Goal: Transaction & Acquisition: Book appointment/travel/reservation

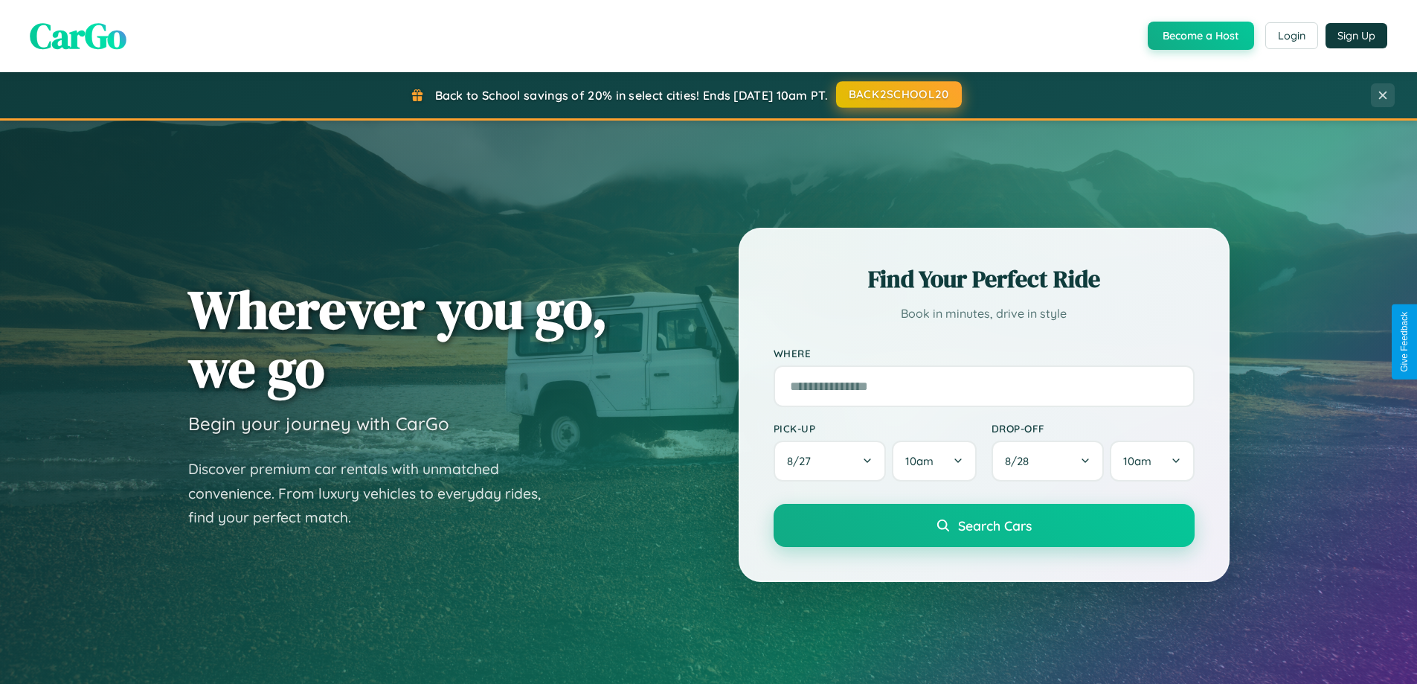
click at [898, 94] on button "BACK2SCHOOL20" at bounding box center [899, 94] width 126 height 27
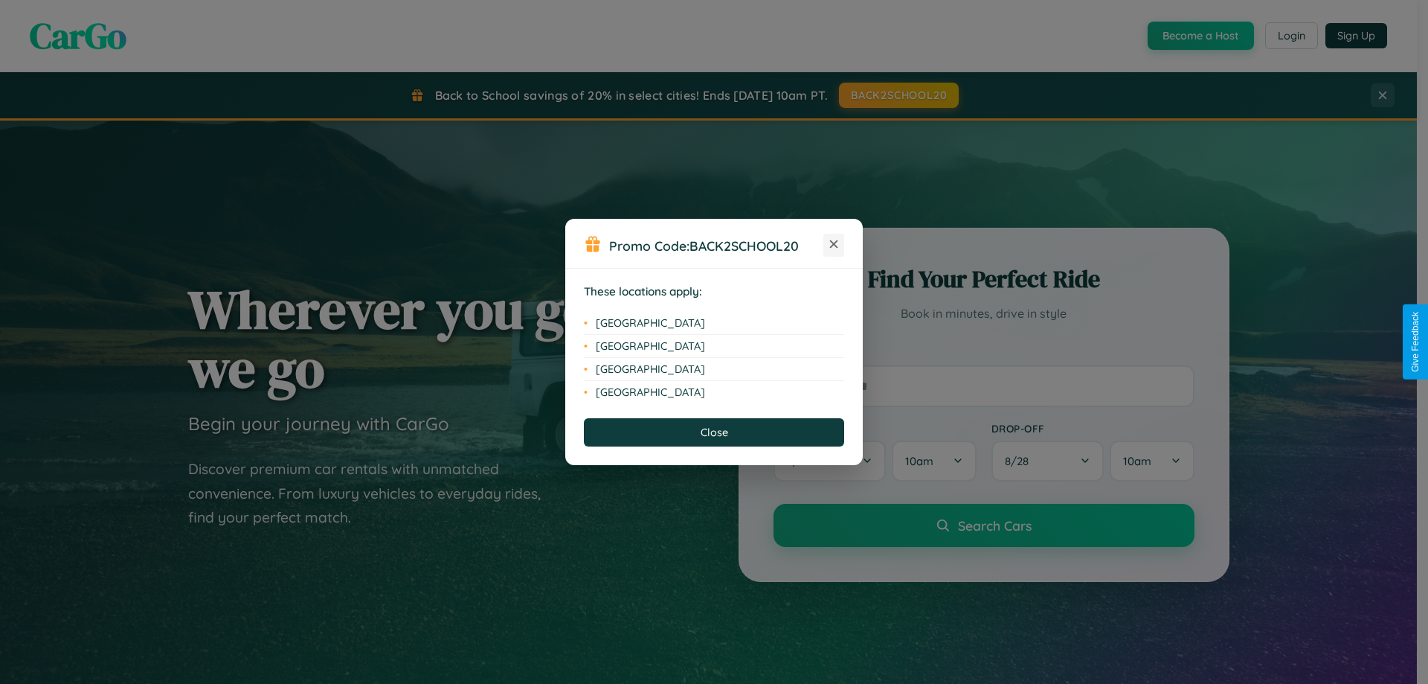
click at [834, 245] on icon at bounding box center [834, 244] width 8 height 8
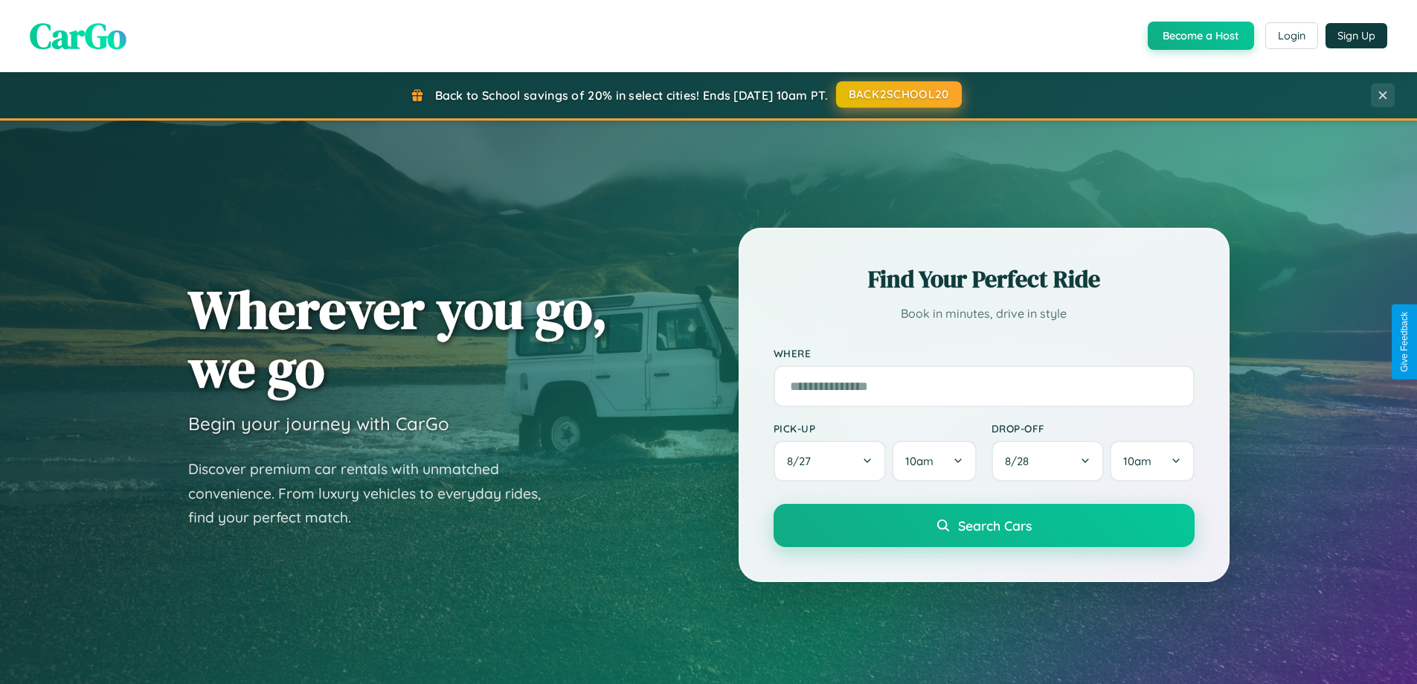
click at [898, 94] on button "BACK2SCHOOL20" at bounding box center [899, 94] width 126 height 27
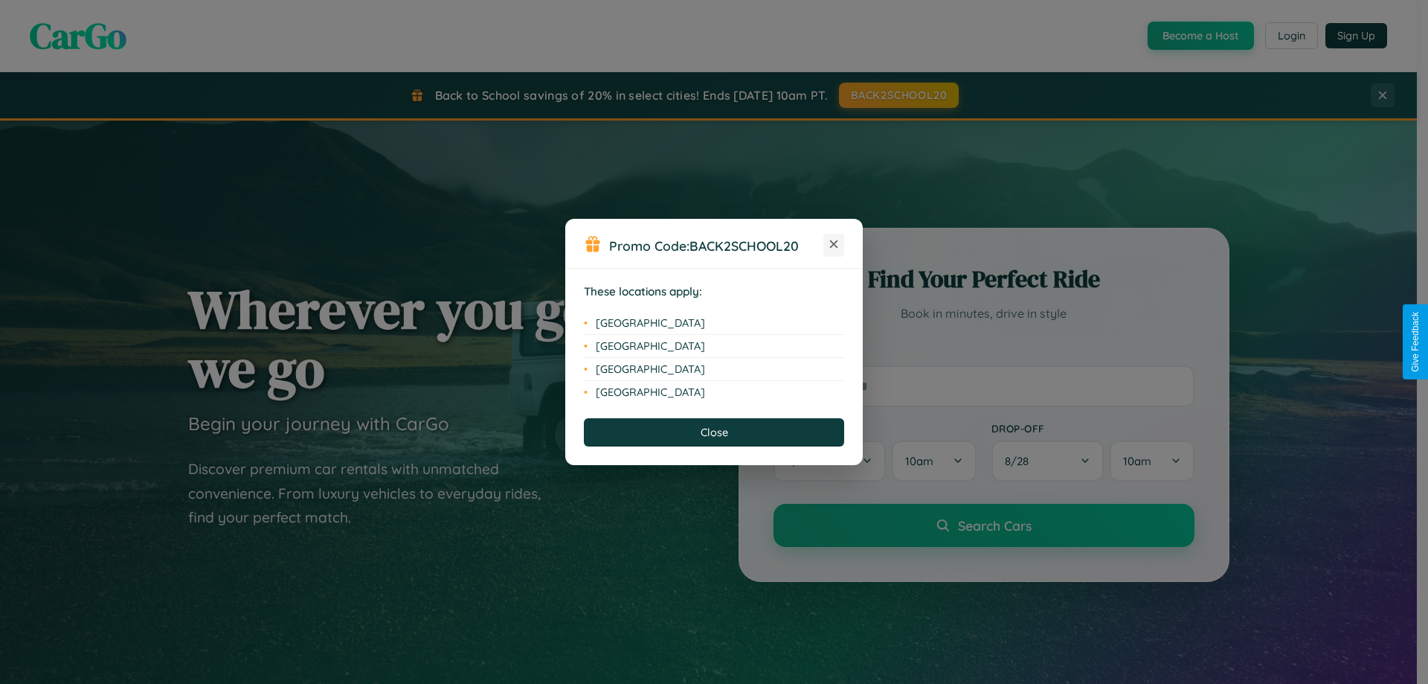
click at [834, 245] on icon at bounding box center [834, 244] width 8 height 8
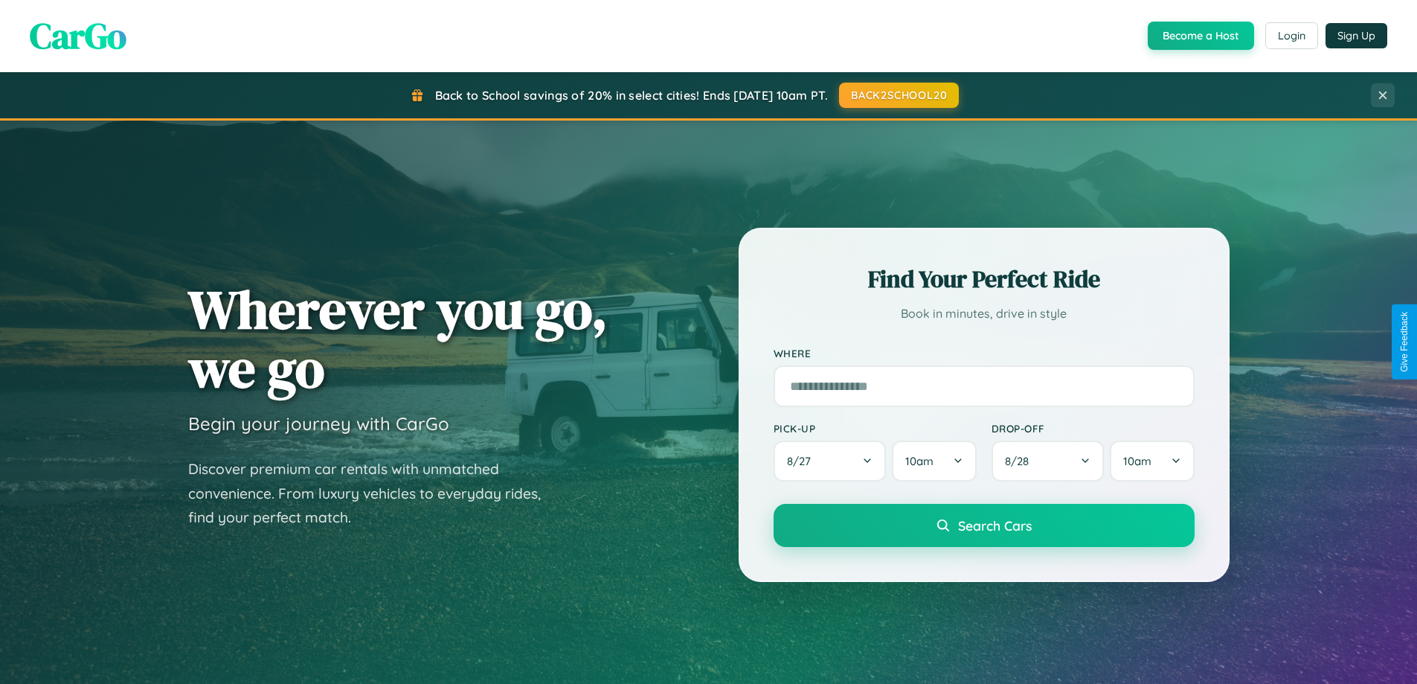
scroll to position [641, 0]
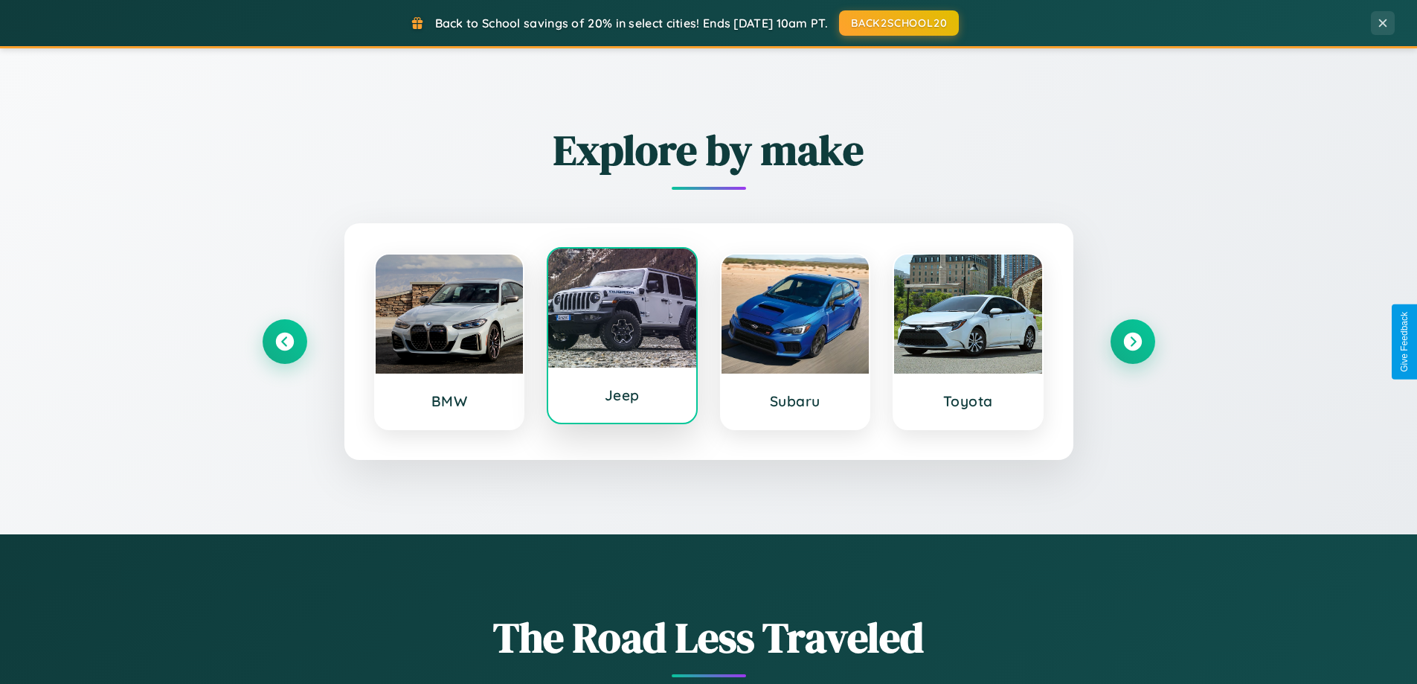
click at [622, 339] on div at bounding box center [622, 307] width 148 height 119
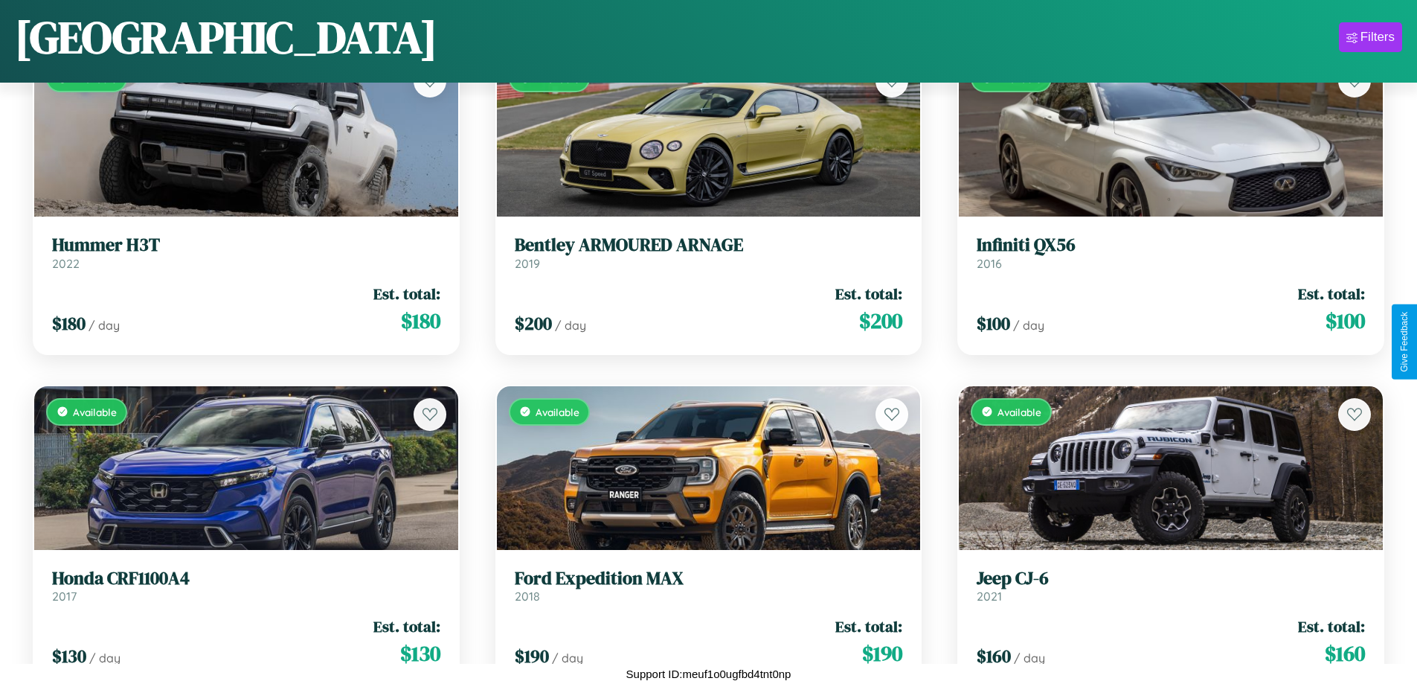
scroll to position [2208, 0]
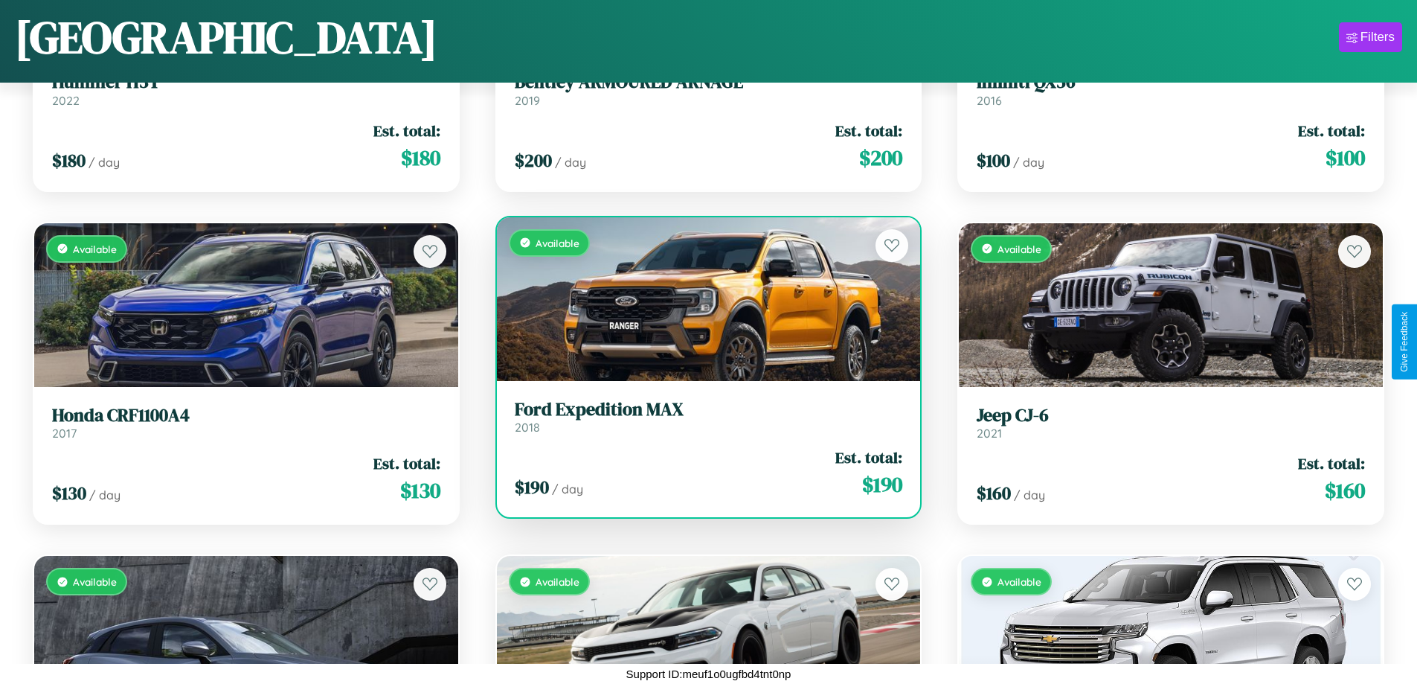
click at [702, 416] on h3 "Ford Expedition MAX" at bounding box center [709, 410] width 388 height 22
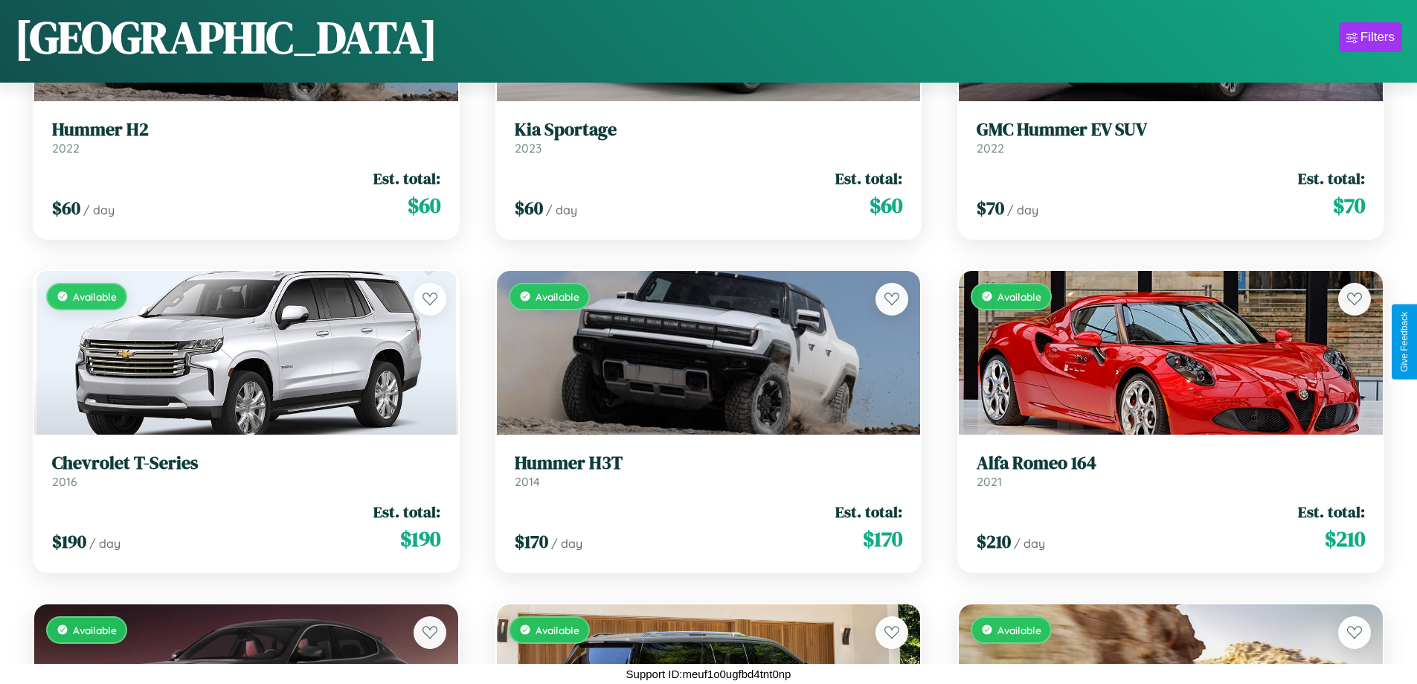
scroll to position [3207, 0]
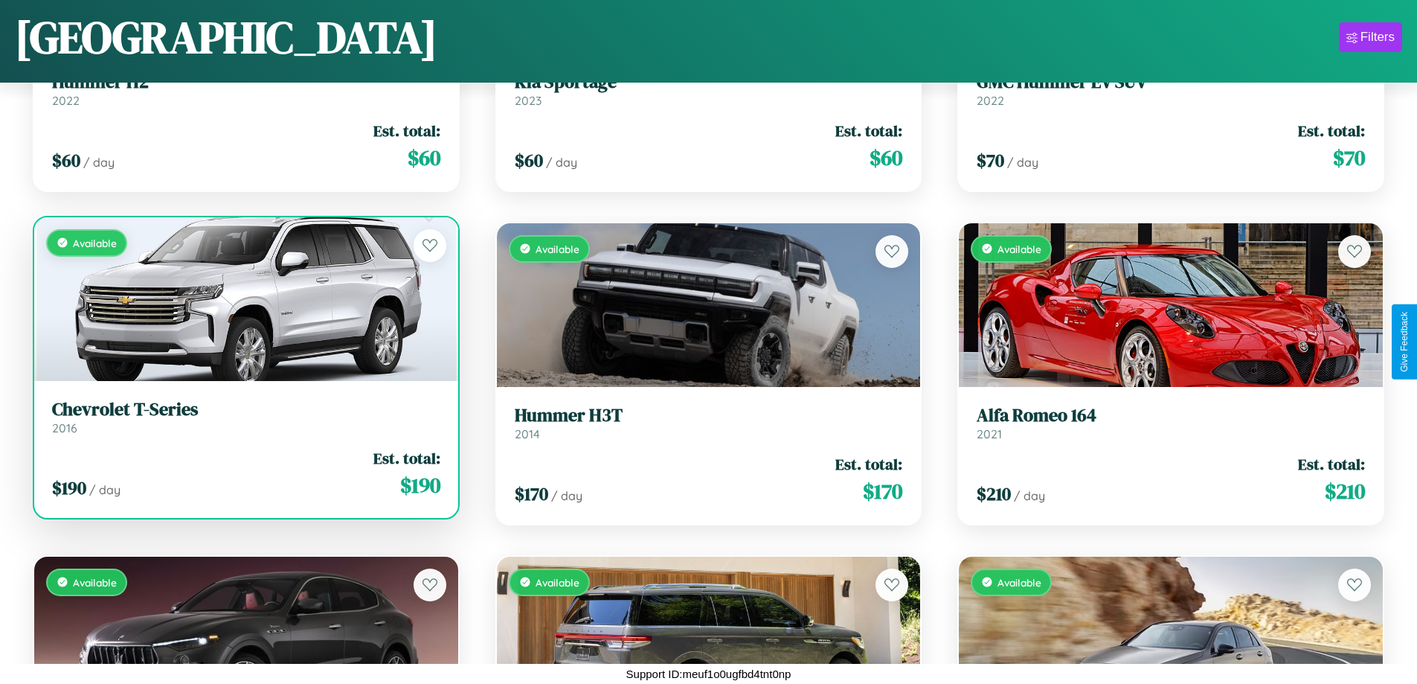
click at [244, 417] on h3 "Chevrolet T-Series" at bounding box center [246, 410] width 388 height 22
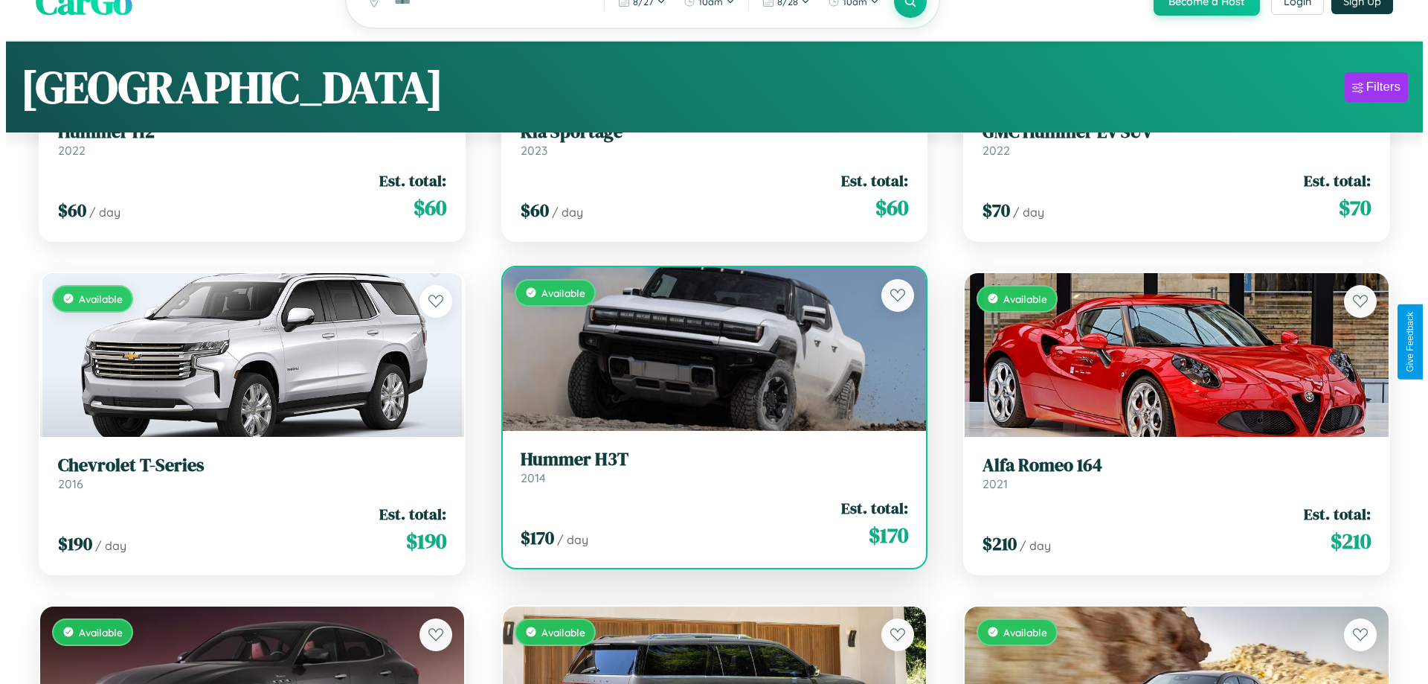
scroll to position [0, 0]
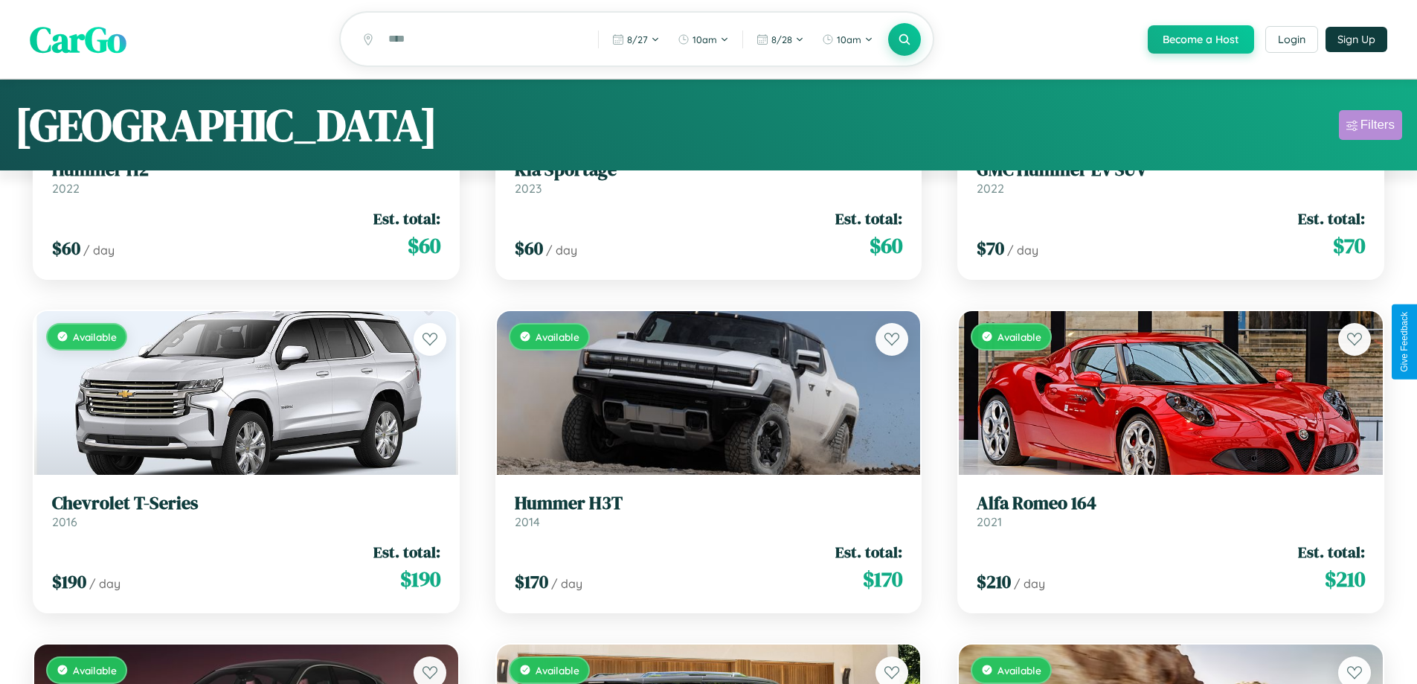
click at [1370, 127] on div "Filters" at bounding box center [1377, 125] width 34 height 15
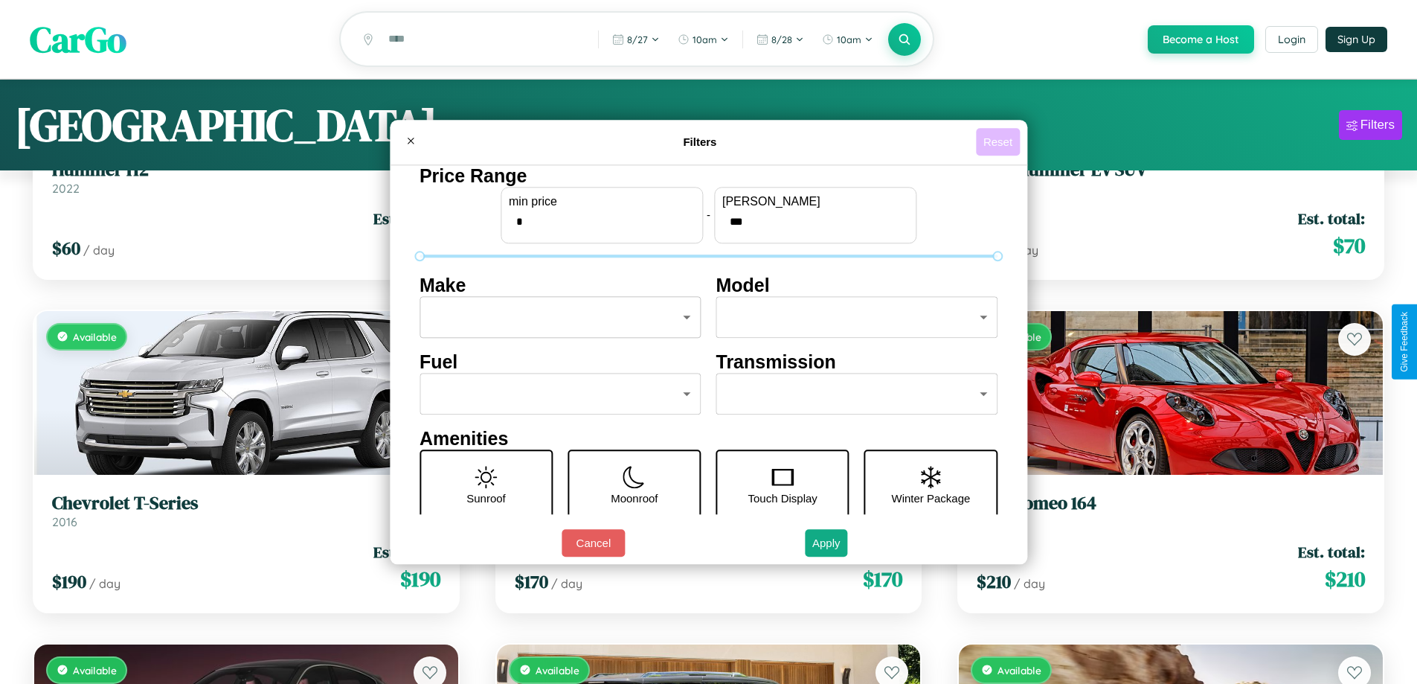
click at [1000, 141] on button "Reset" at bounding box center [998, 142] width 44 height 28
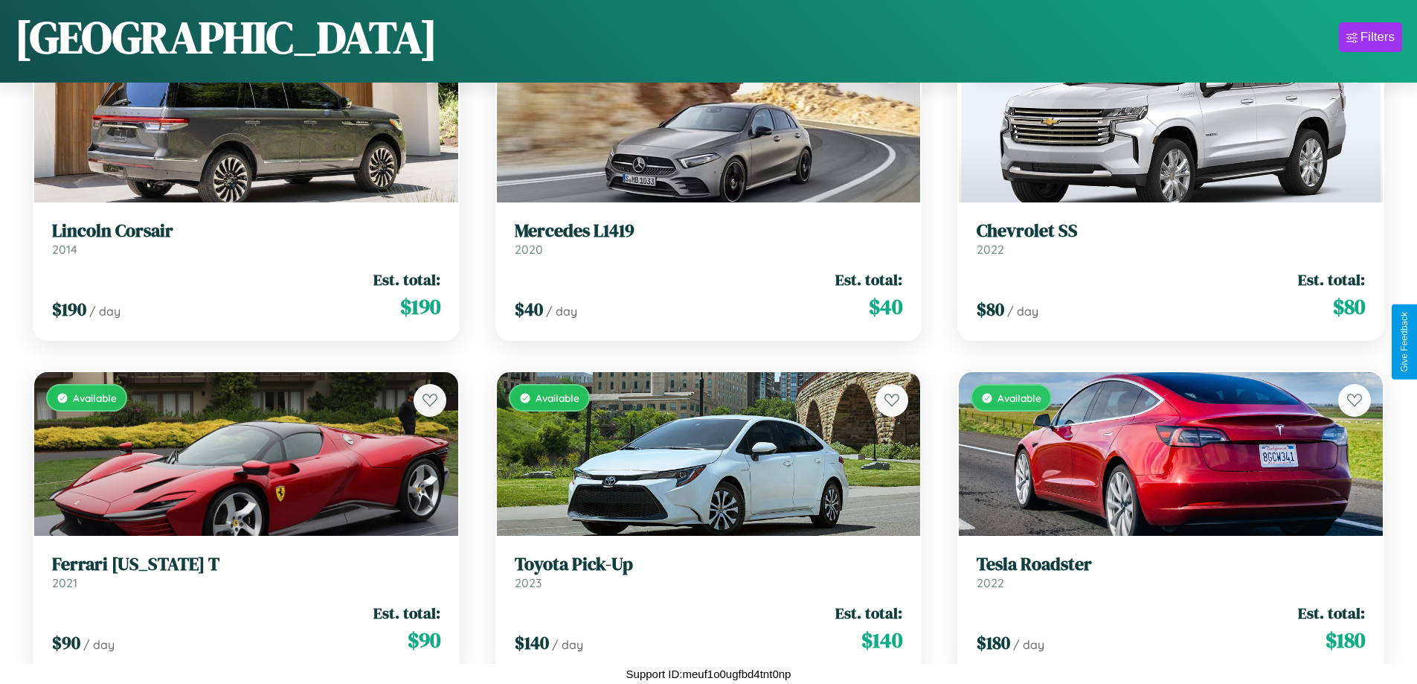
scroll to position [12200, 0]
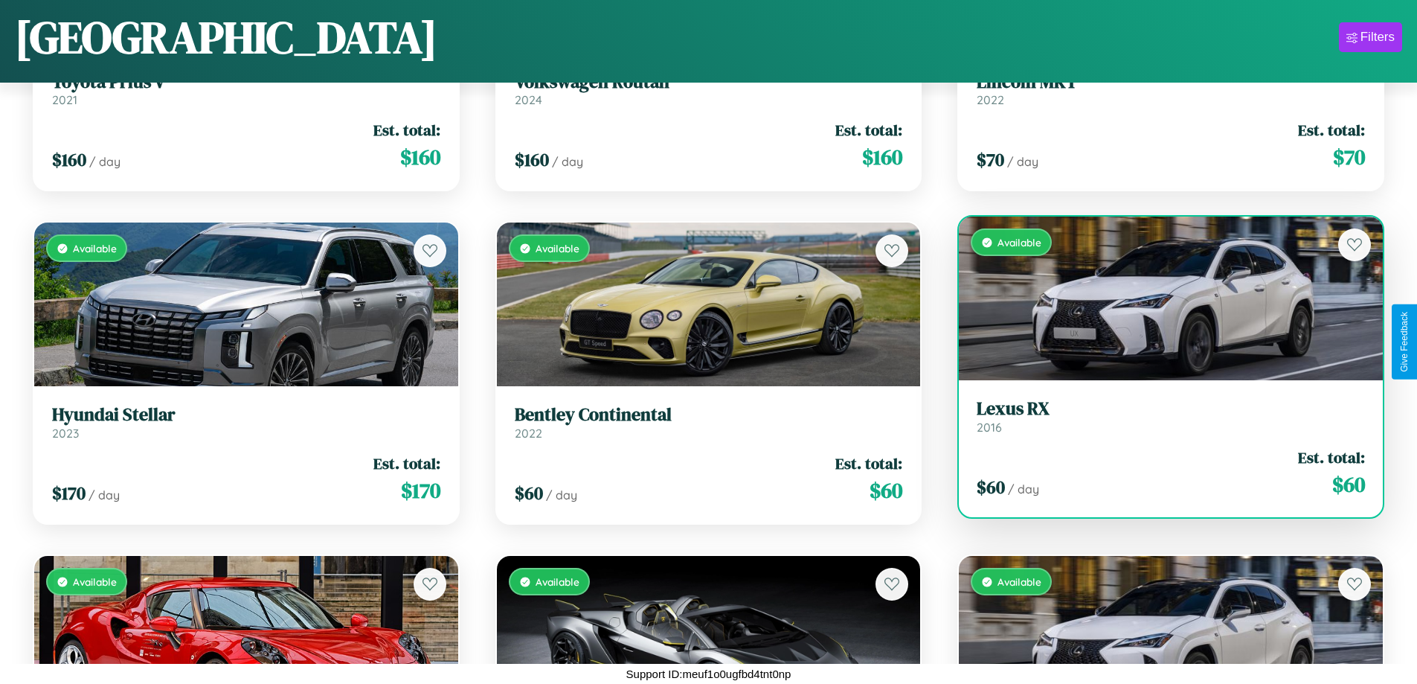
click at [1161, 416] on h3 "Lexus RX" at bounding box center [1171, 409] width 388 height 22
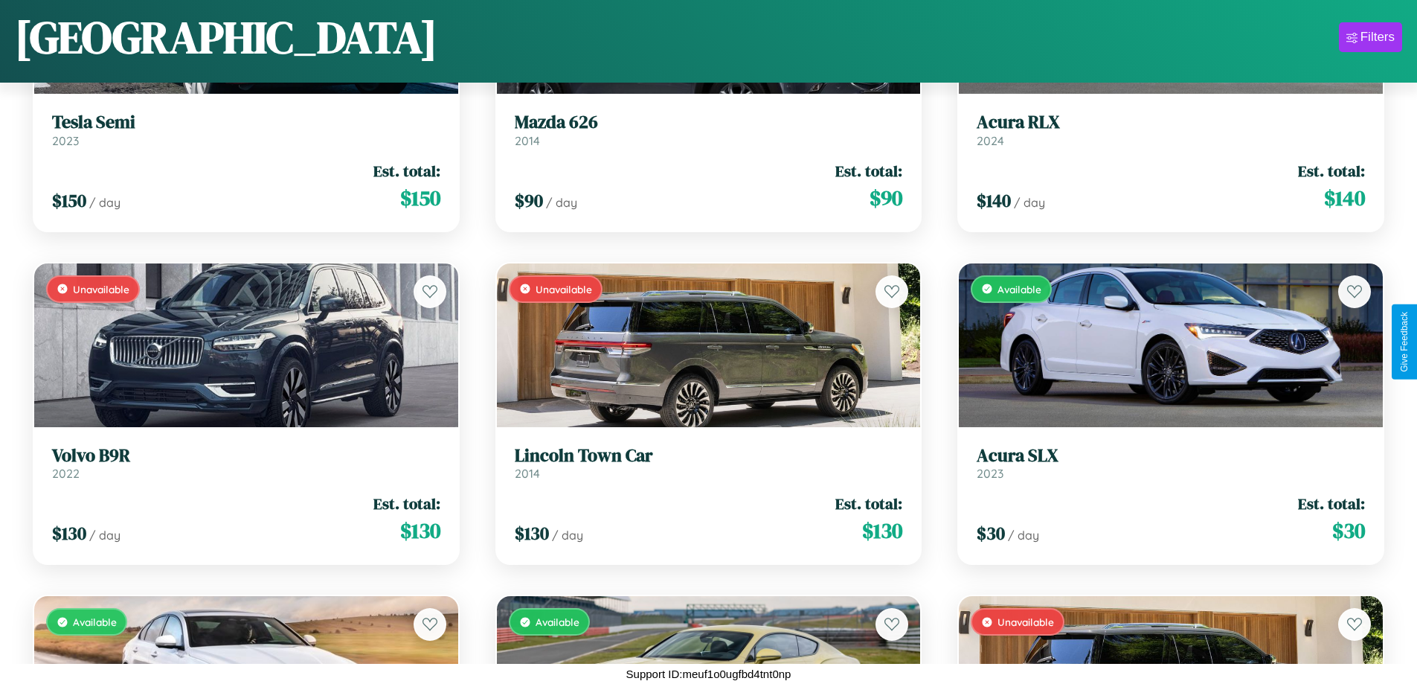
scroll to position [3540, 0]
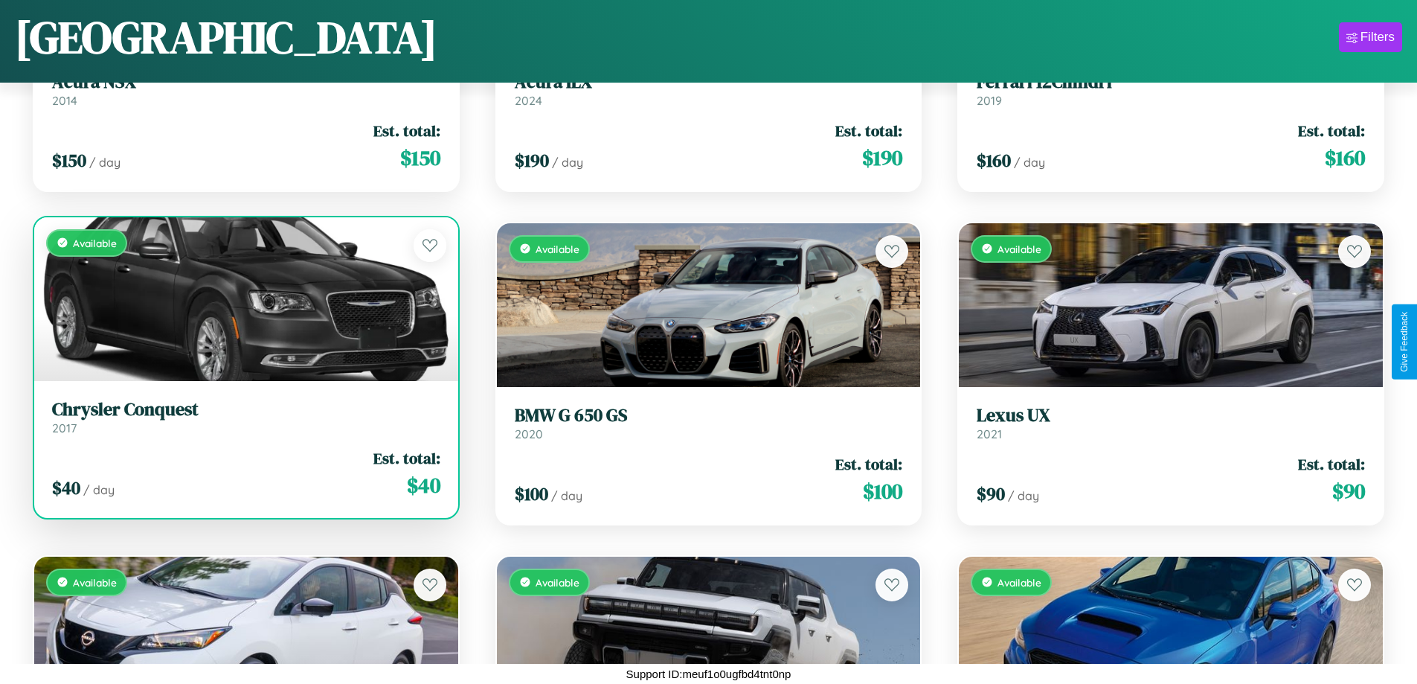
click at [244, 422] on link "Chrysler Conquest 2017" at bounding box center [246, 417] width 388 height 36
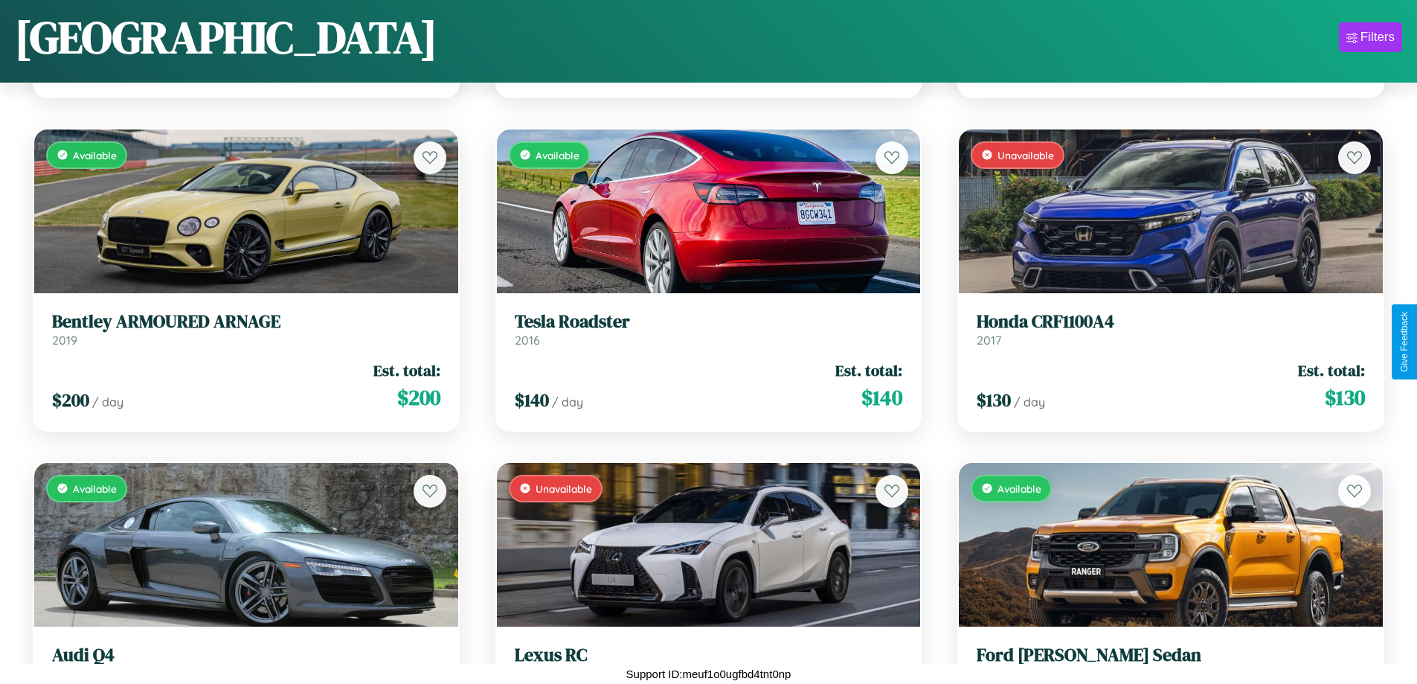
scroll to position [1874, 0]
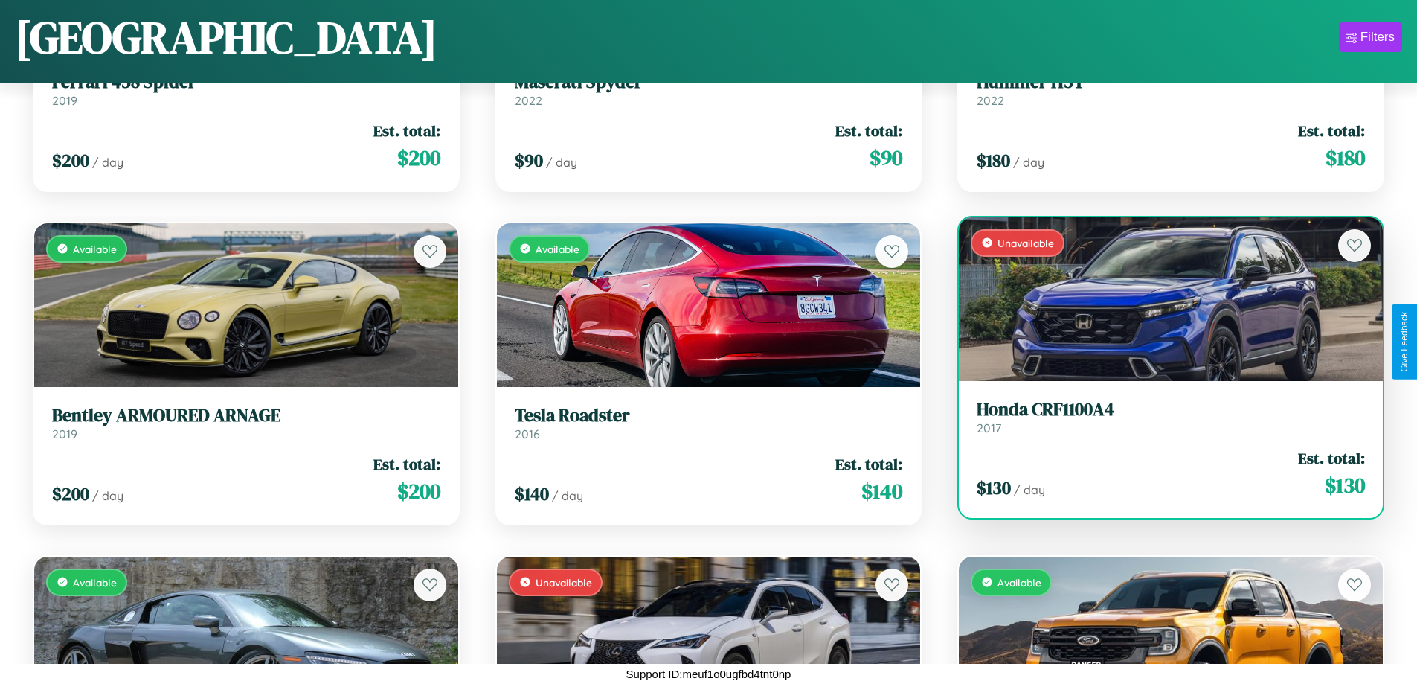
click at [1161, 422] on link "Honda CRF1100A4 2017" at bounding box center [1171, 417] width 388 height 36
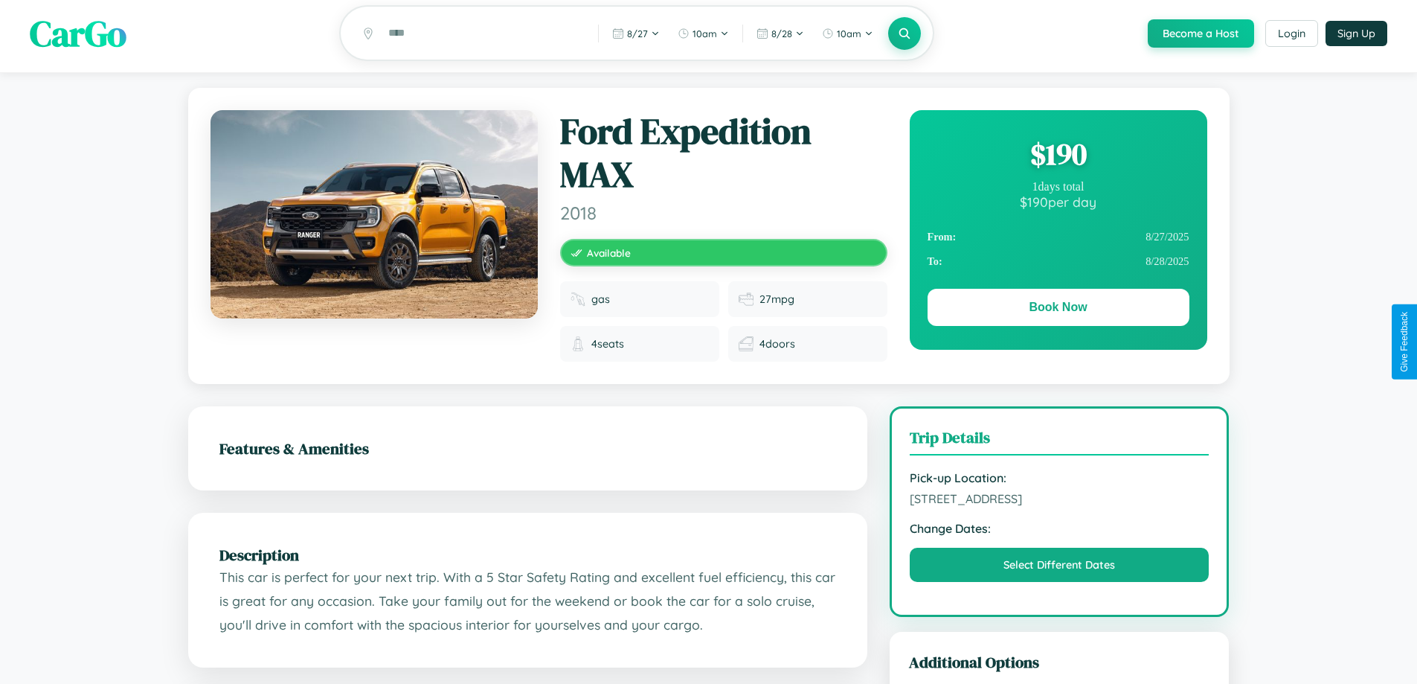
scroll to position [165, 0]
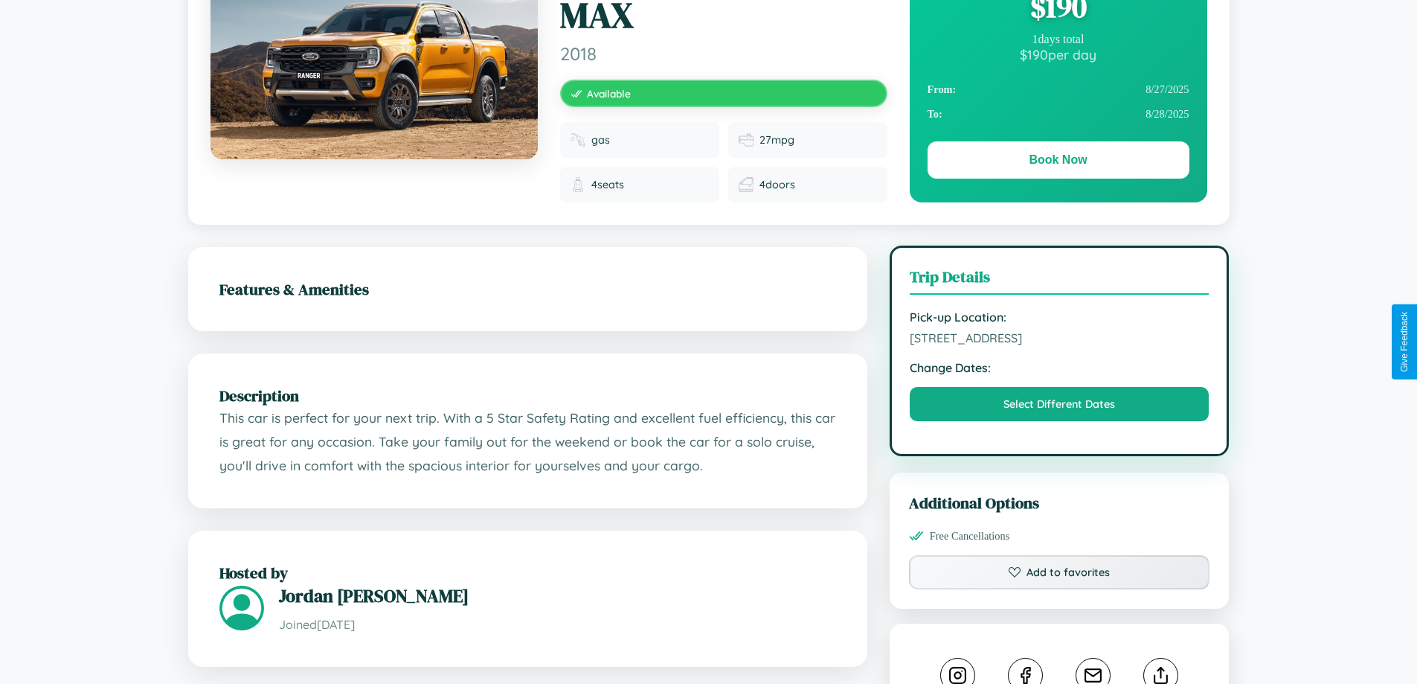
click at [1059, 340] on span "4947 Lake Street Tokyo 88705 Japan" at bounding box center [1060, 337] width 300 height 15
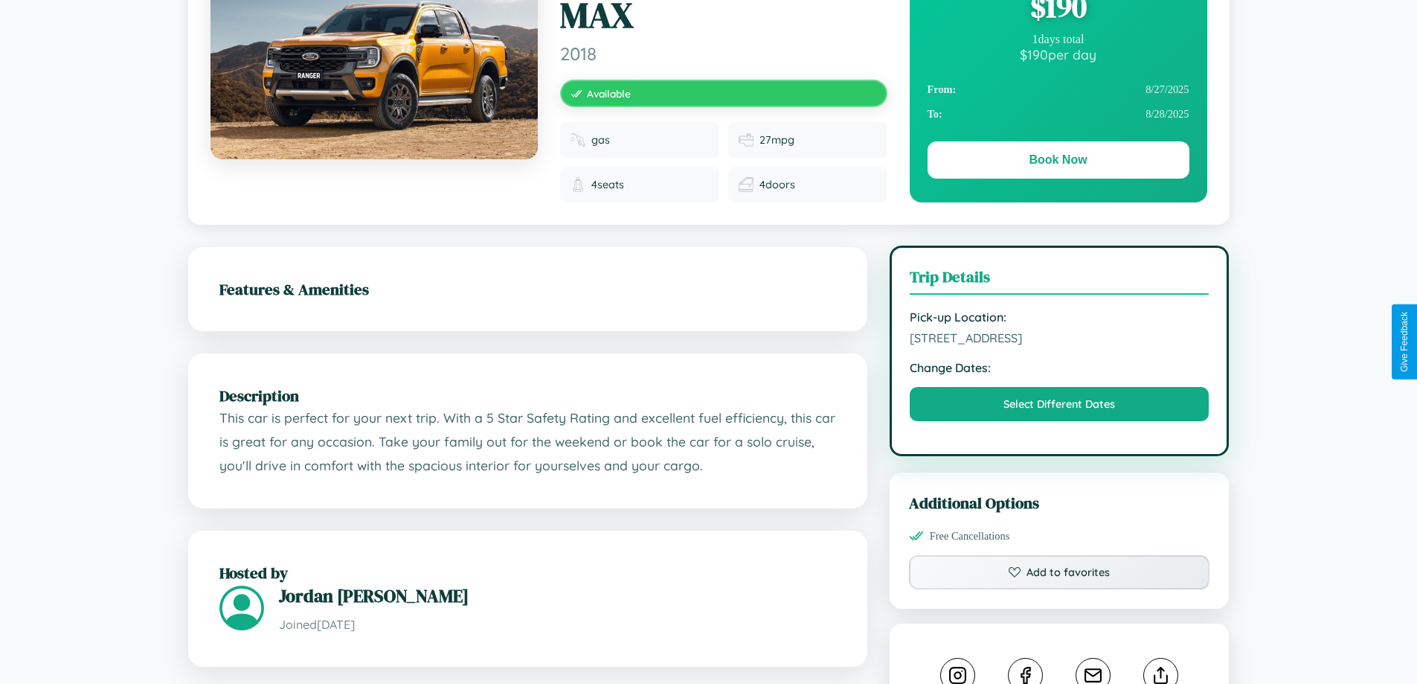
click at [1059, 340] on span "4947 Lake Street Tokyo 88705 Japan" at bounding box center [1060, 337] width 300 height 15
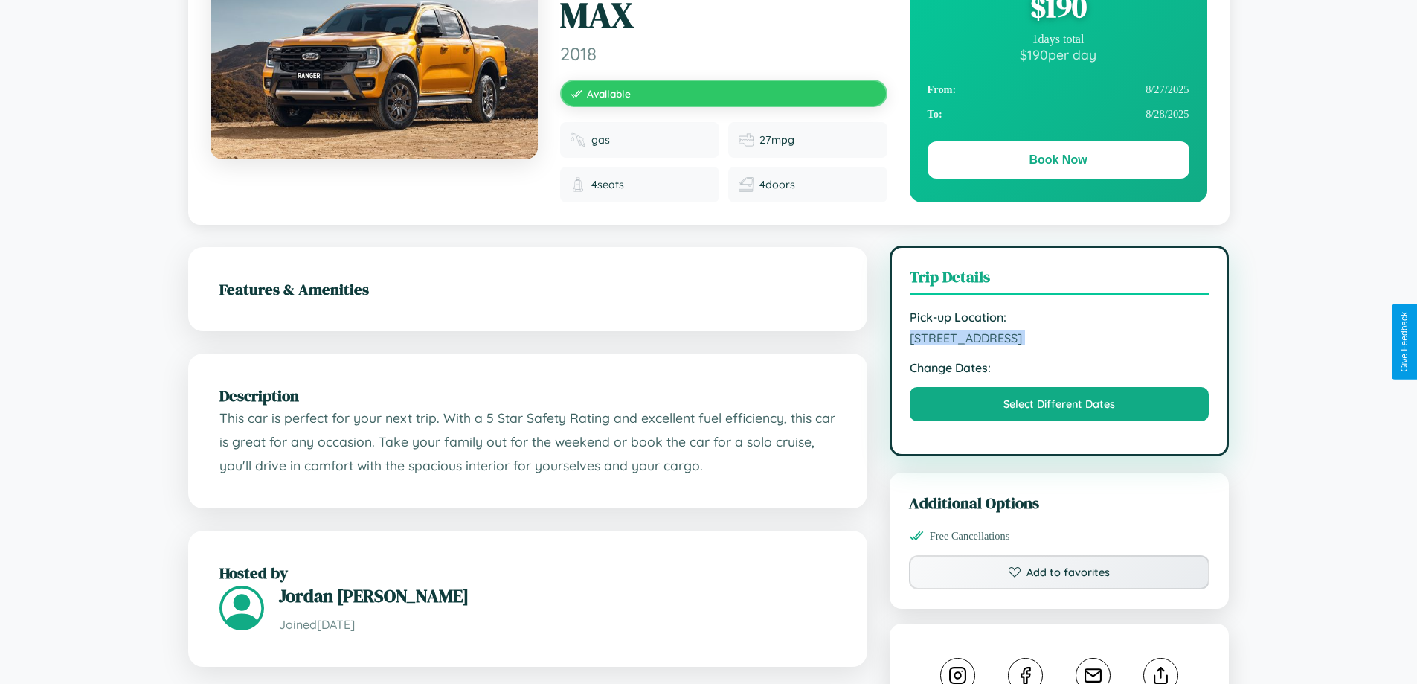
click at [1059, 340] on span "4947 Lake Street Tokyo 88705 Japan" at bounding box center [1060, 337] width 300 height 15
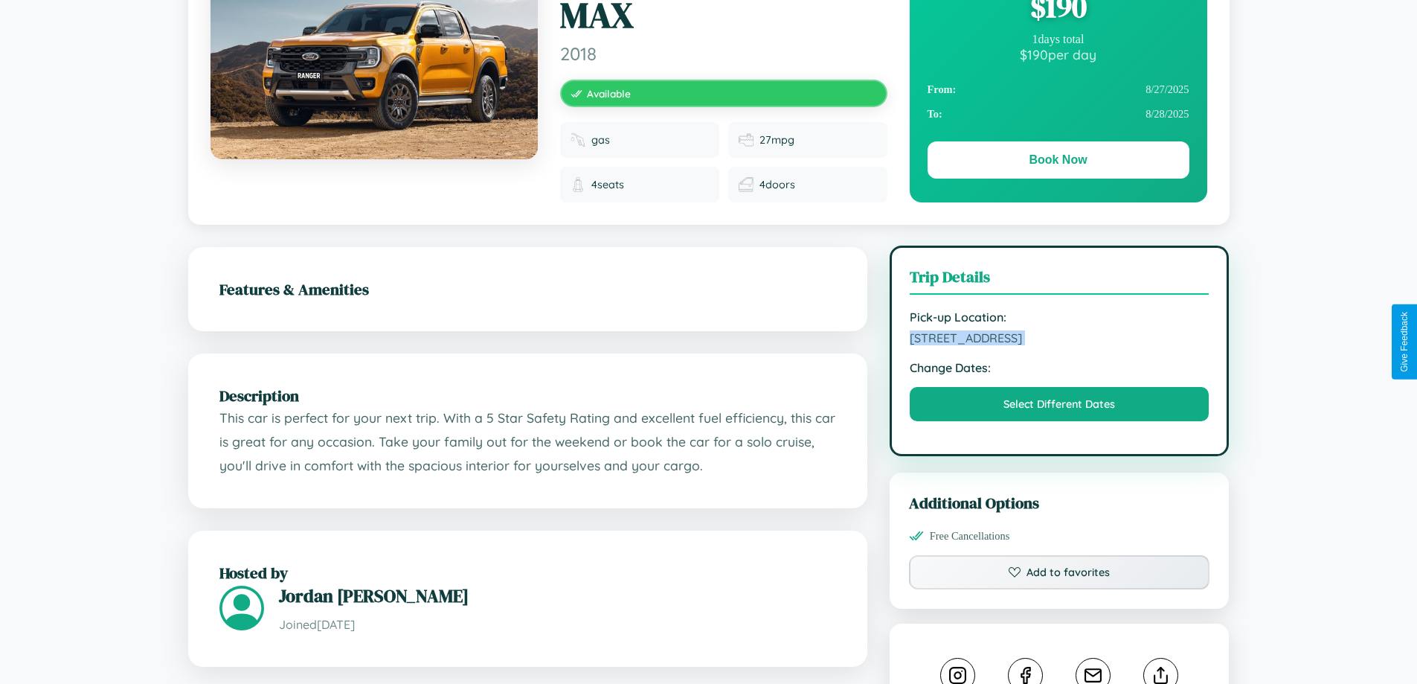
click at [1059, 340] on span "4947 Lake Street Tokyo 88705 Japan" at bounding box center [1060, 337] width 300 height 15
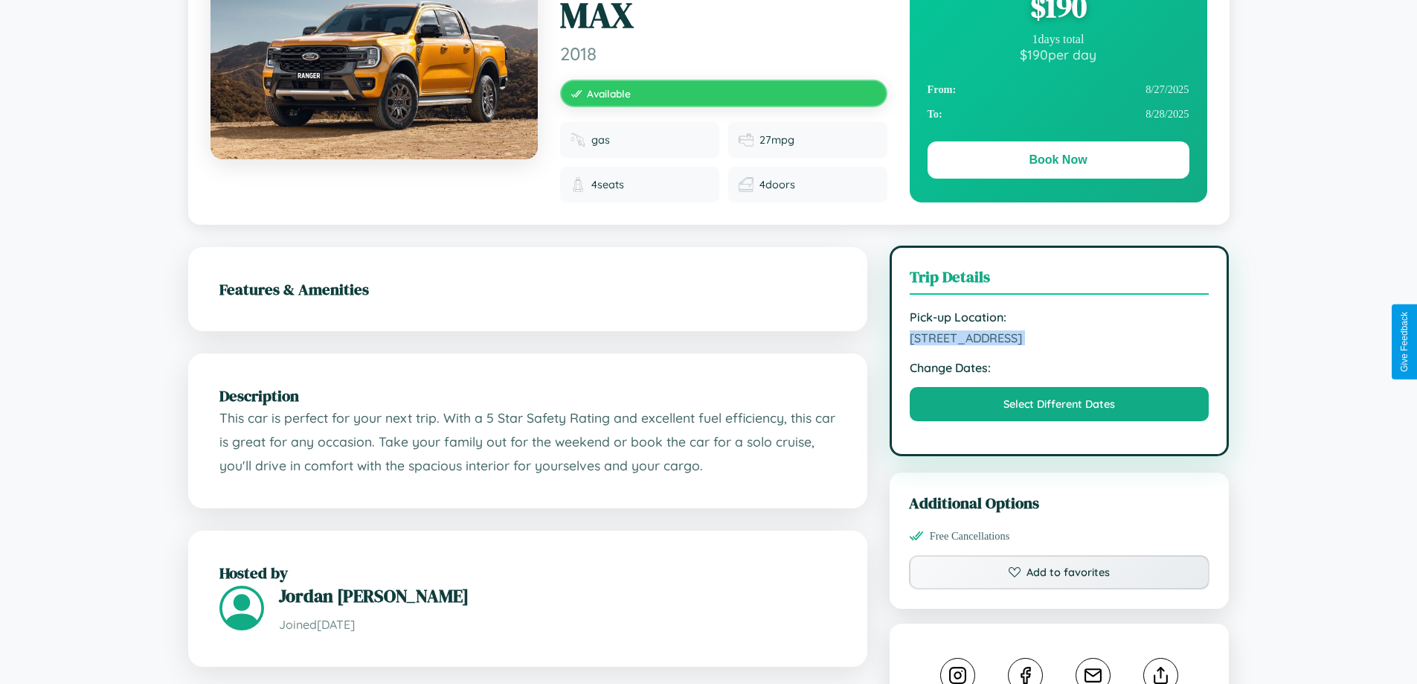
click at [1059, 340] on span "4947 Lake Street Tokyo 88705 Japan" at bounding box center [1060, 337] width 300 height 15
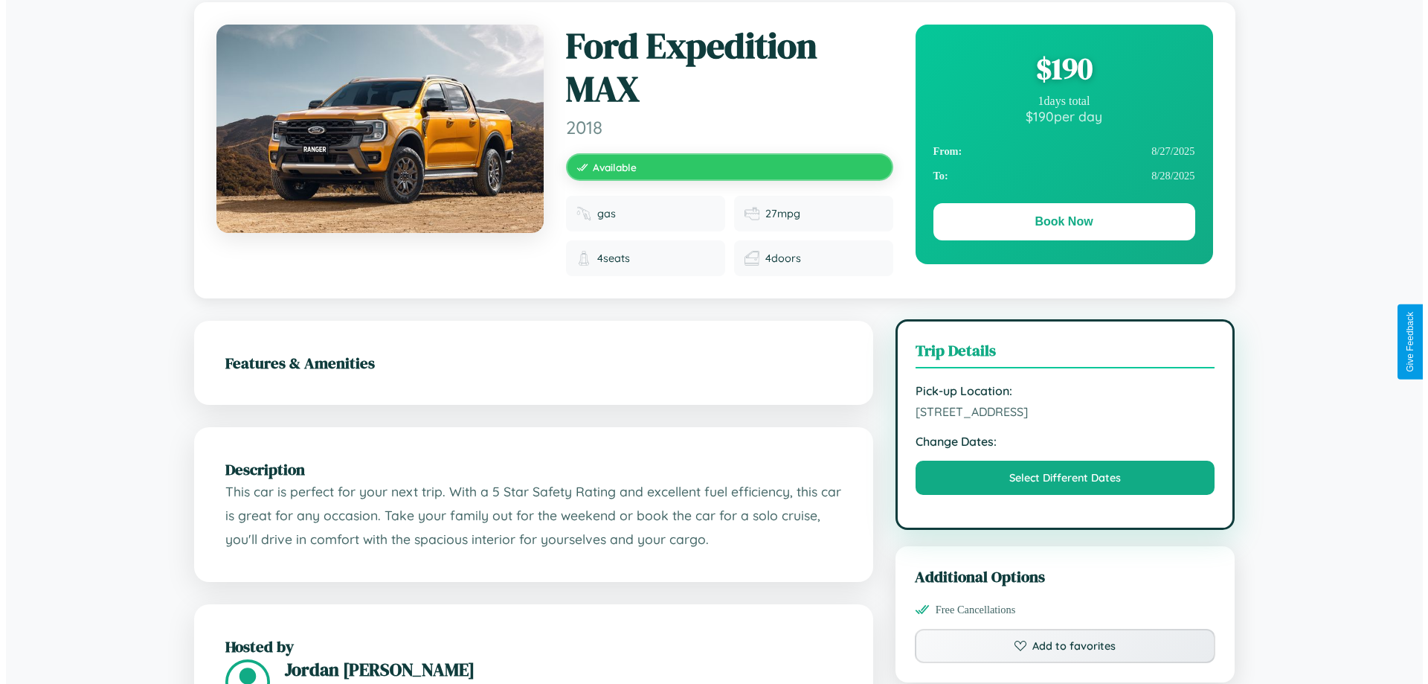
scroll to position [0, 0]
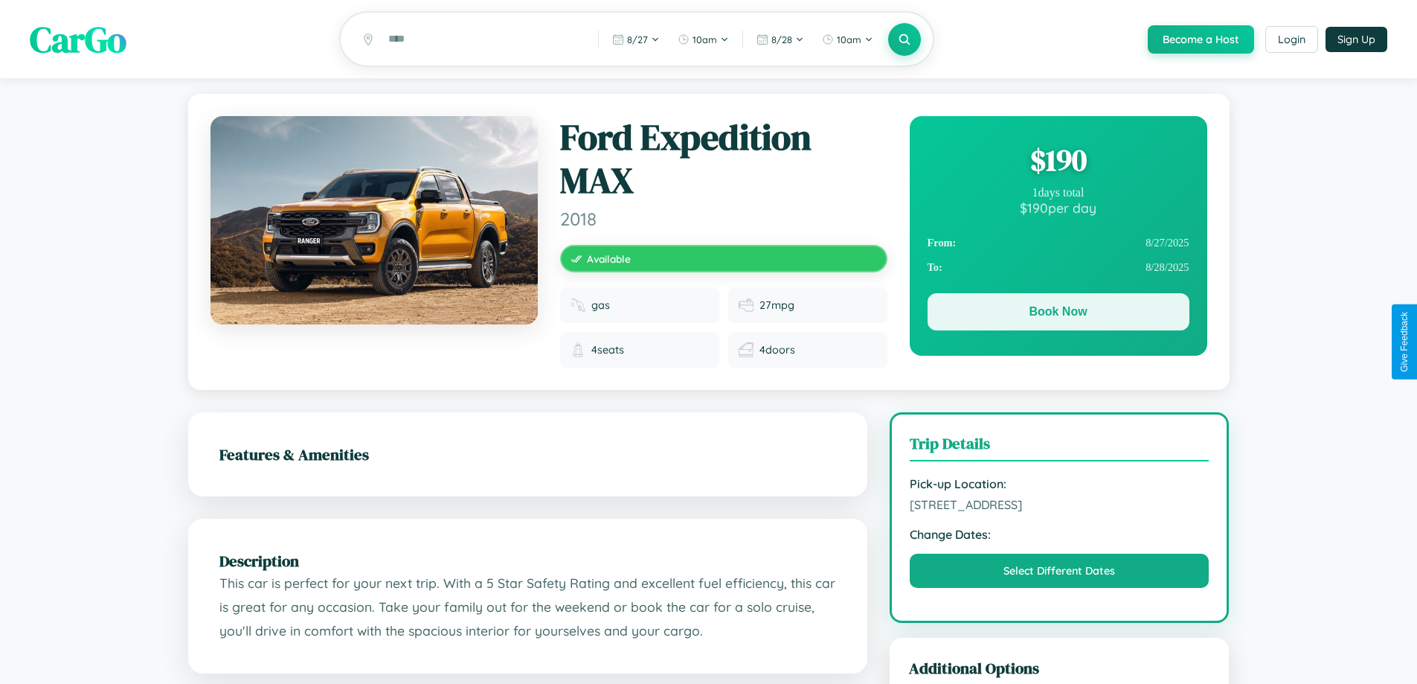
click at [1058, 314] on button "Book Now" at bounding box center [1059, 311] width 262 height 37
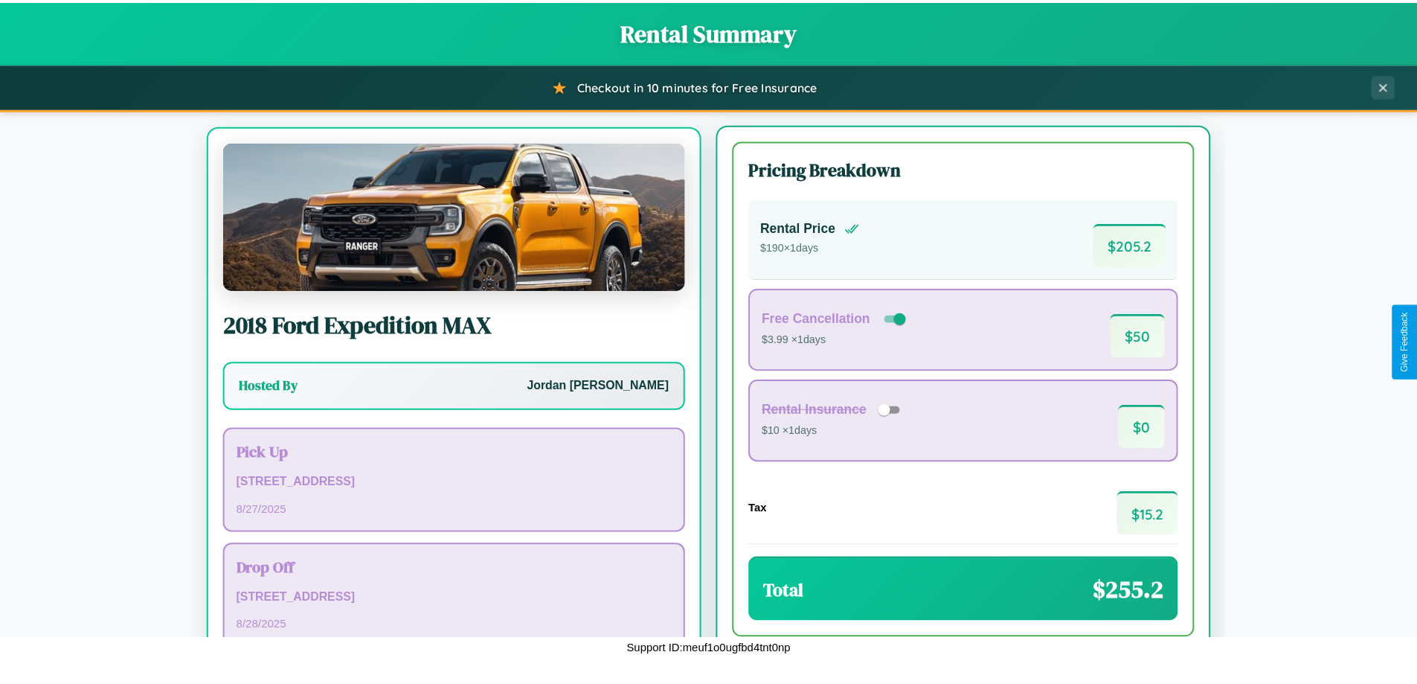
scroll to position [69, 0]
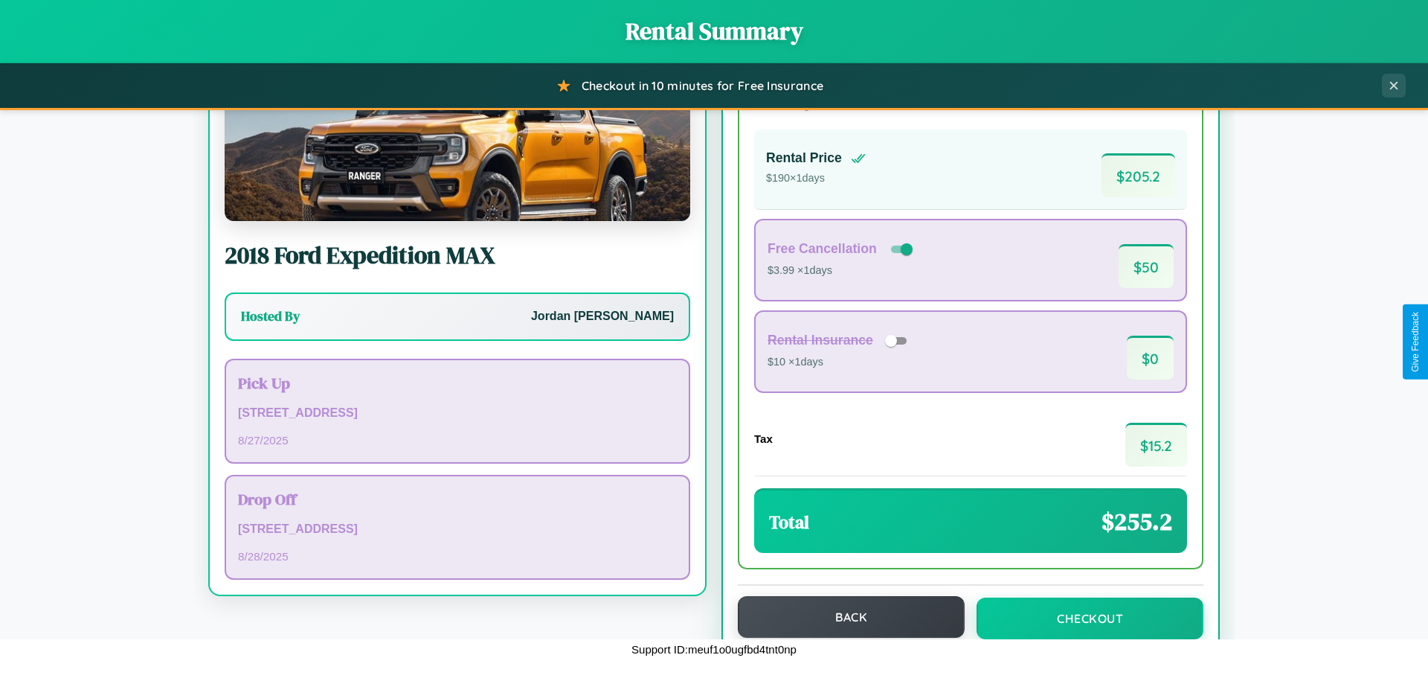
click at [844, 617] on button "Back" at bounding box center [851, 617] width 227 height 42
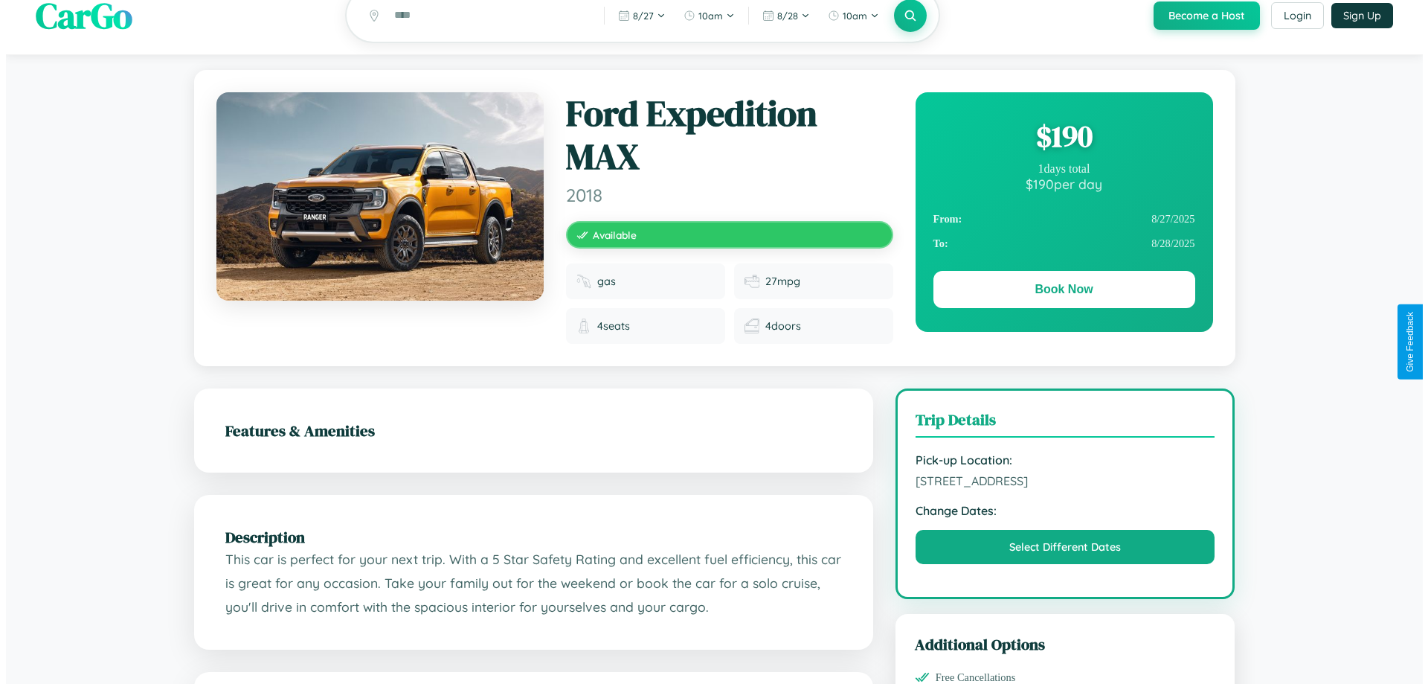
scroll to position [398, 0]
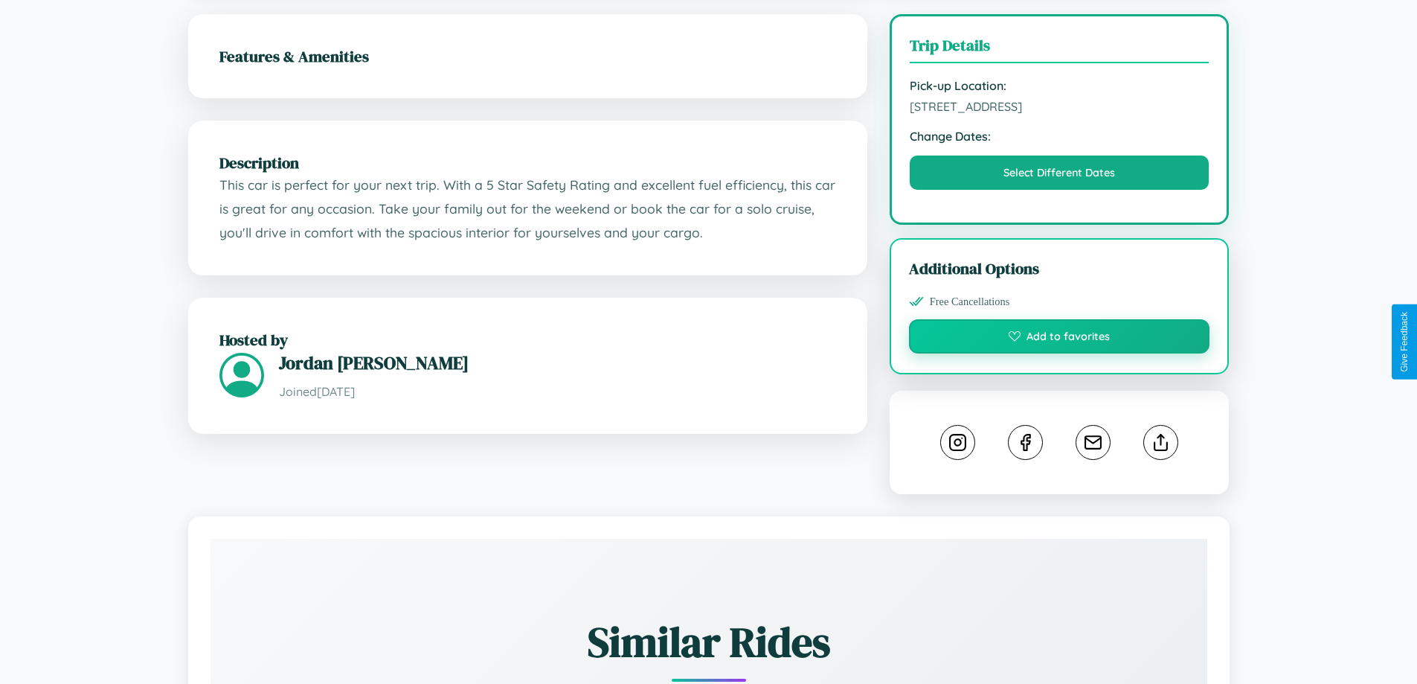
click at [1059, 341] on button "Add to favorites" at bounding box center [1059, 336] width 301 height 34
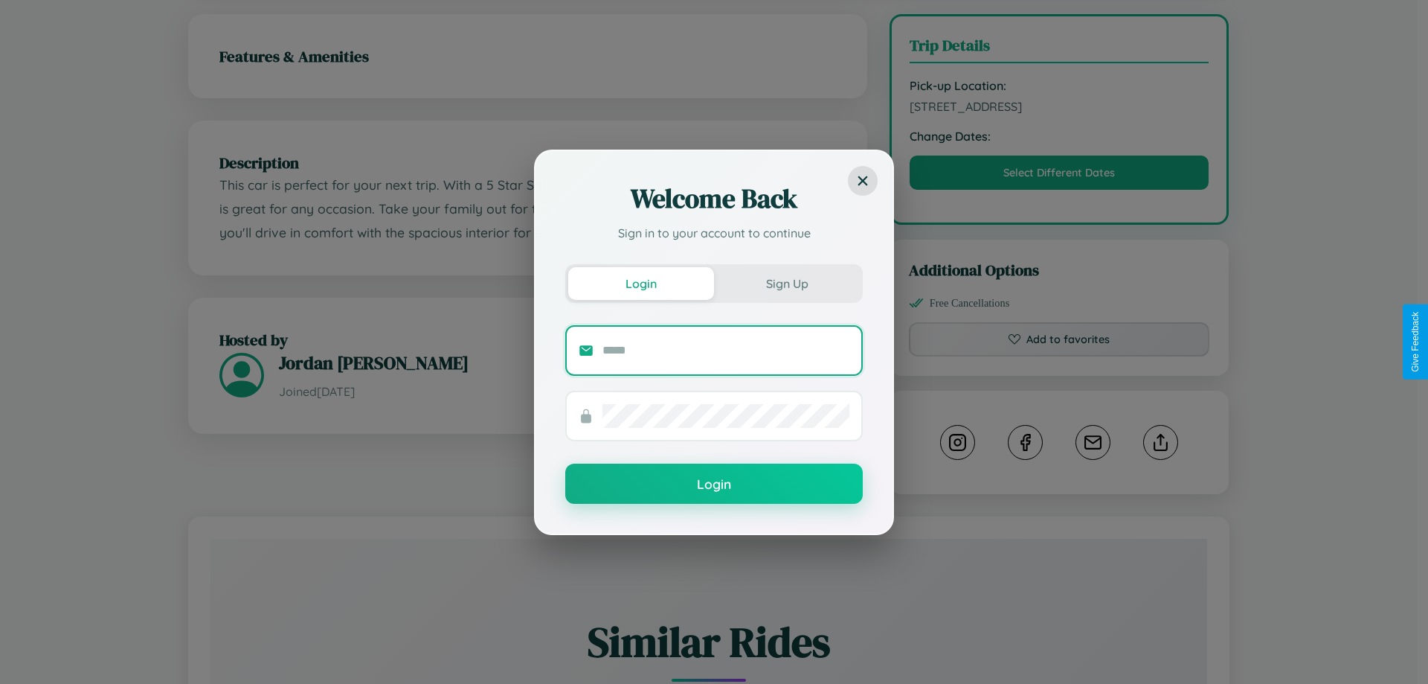
click at [726, 350] on input "text" at bounding box center [725, 350] width 247 height 24
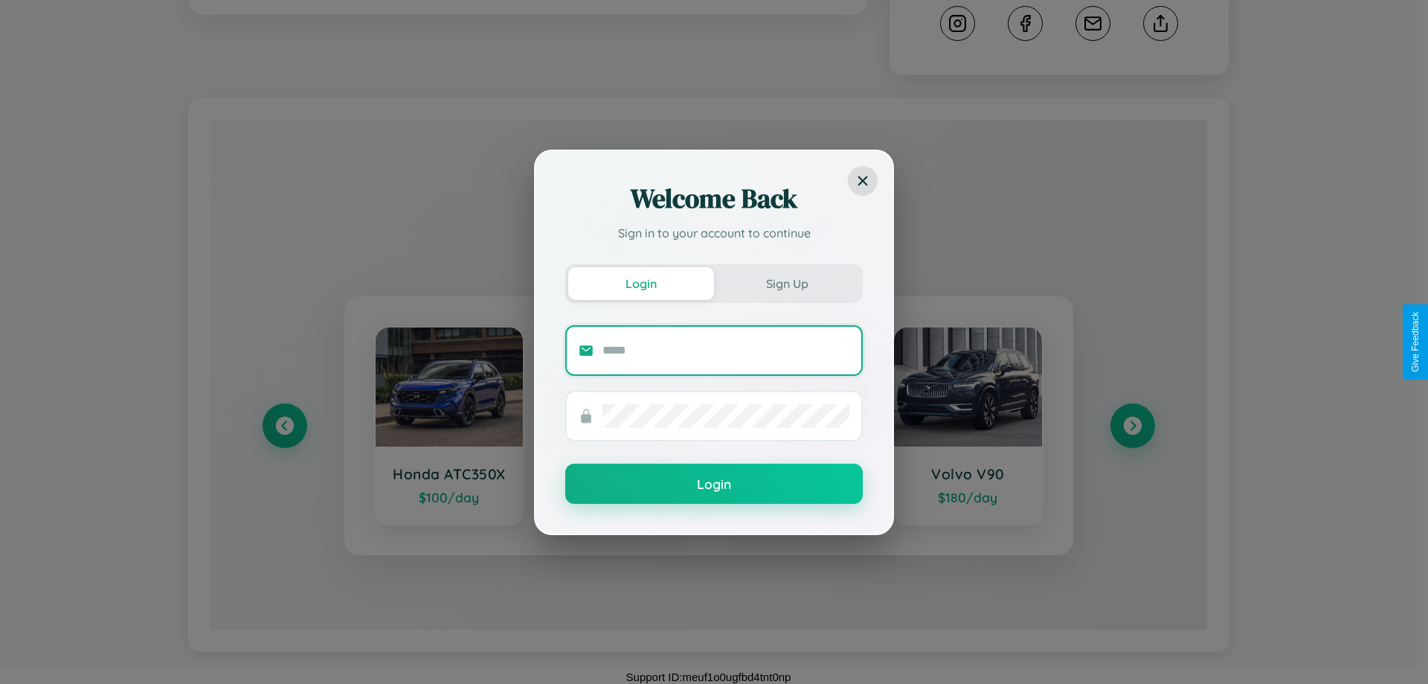
scroll to position [822, 0]
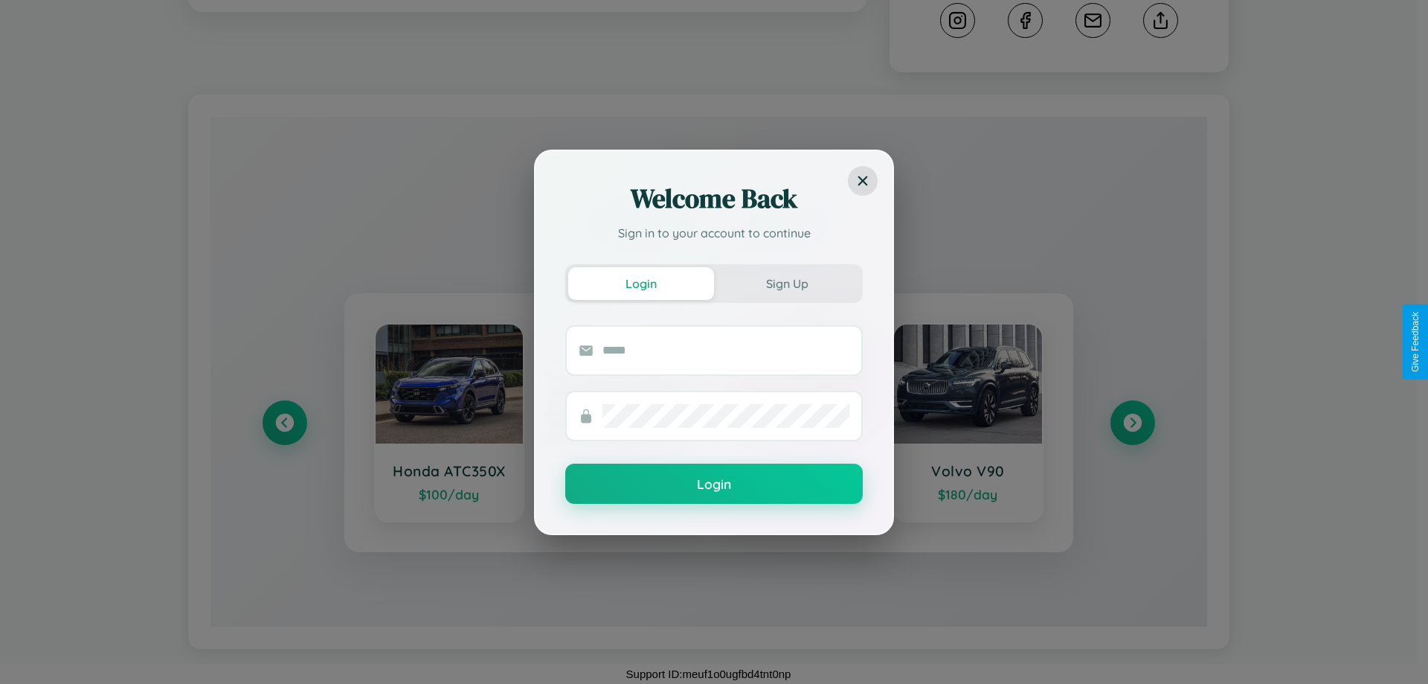
click at [1132, 422] on div "Welcome Back Sign in to your account to continue Login Sign Up Login" at bounding box center [714, 342] width 1428 height 684
click at [284, 422] on div "Welcome Back Sign in to your account to continue Login Sign Up Login" at bounding box center [714, 342] width 1428 height 684
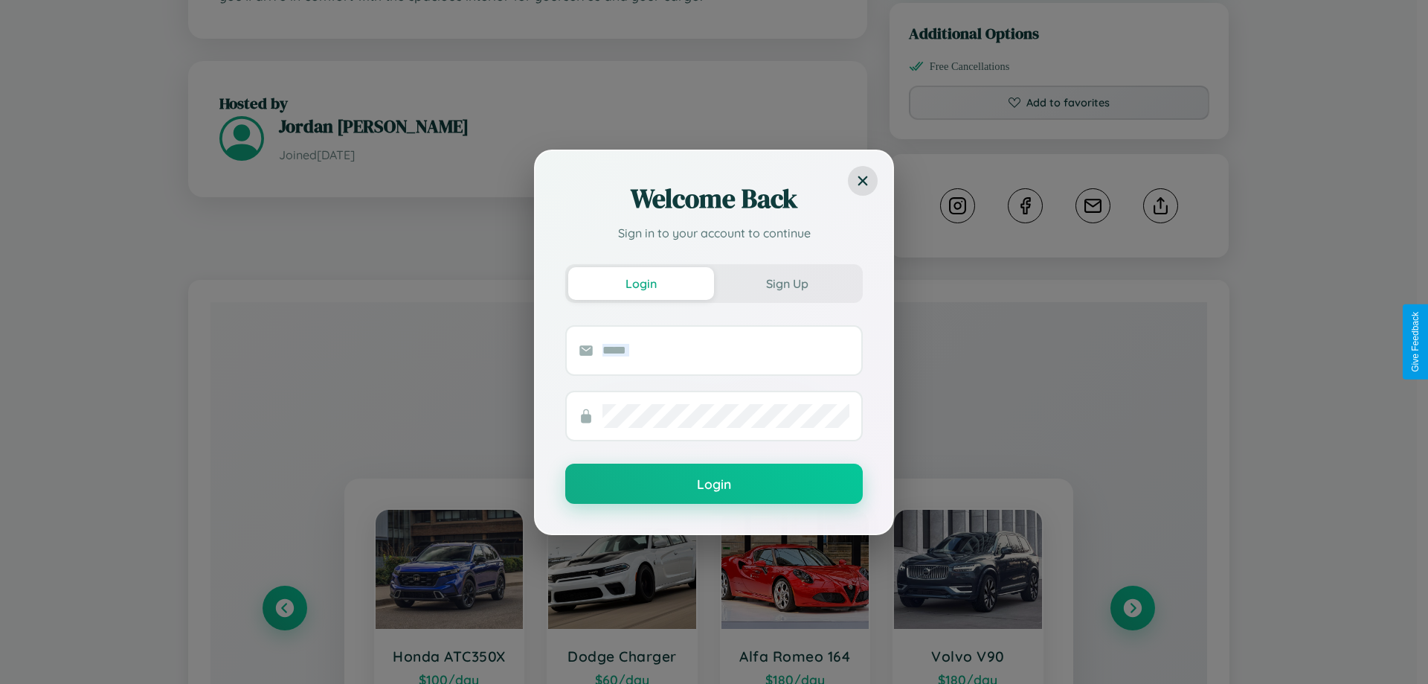
scroll to position [165, 0]
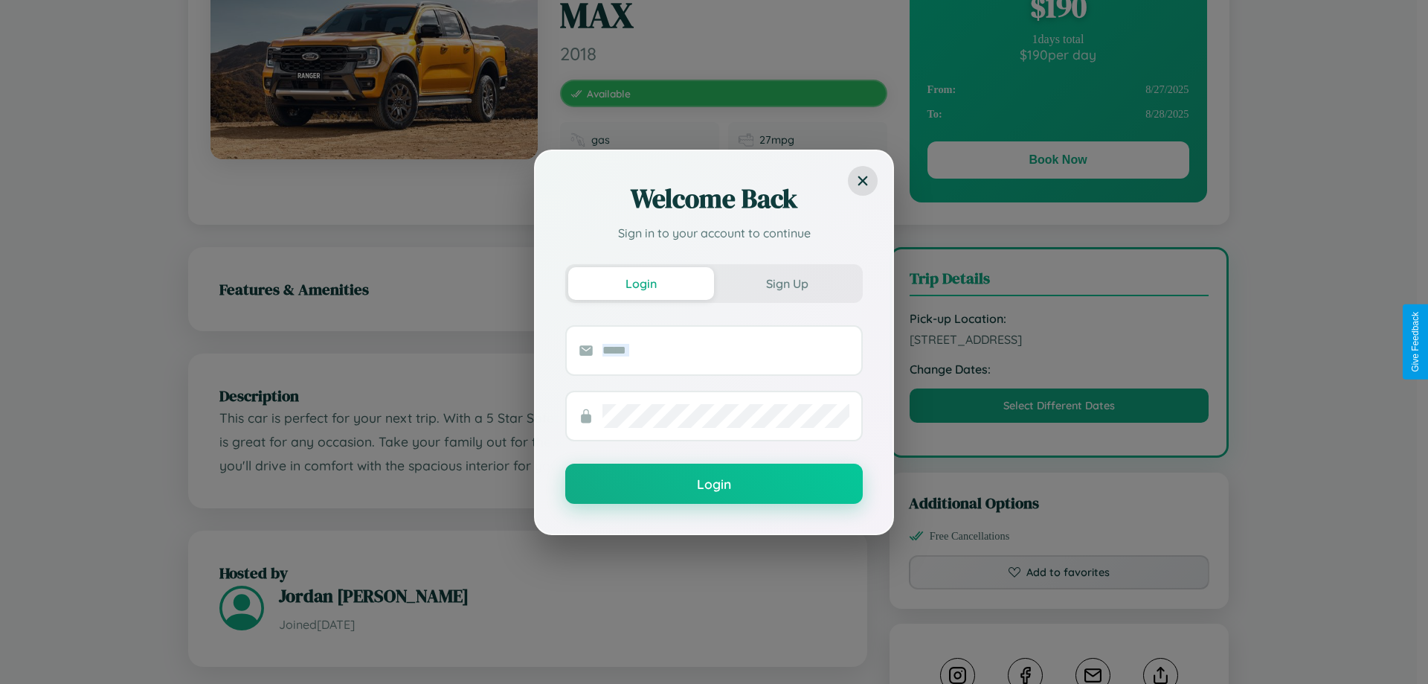
click at [1059, 341] on div "Welcome Back Sign in to your account to continue Login Sign Up Login" at bounding box center [714, 342] width 1428 height 684
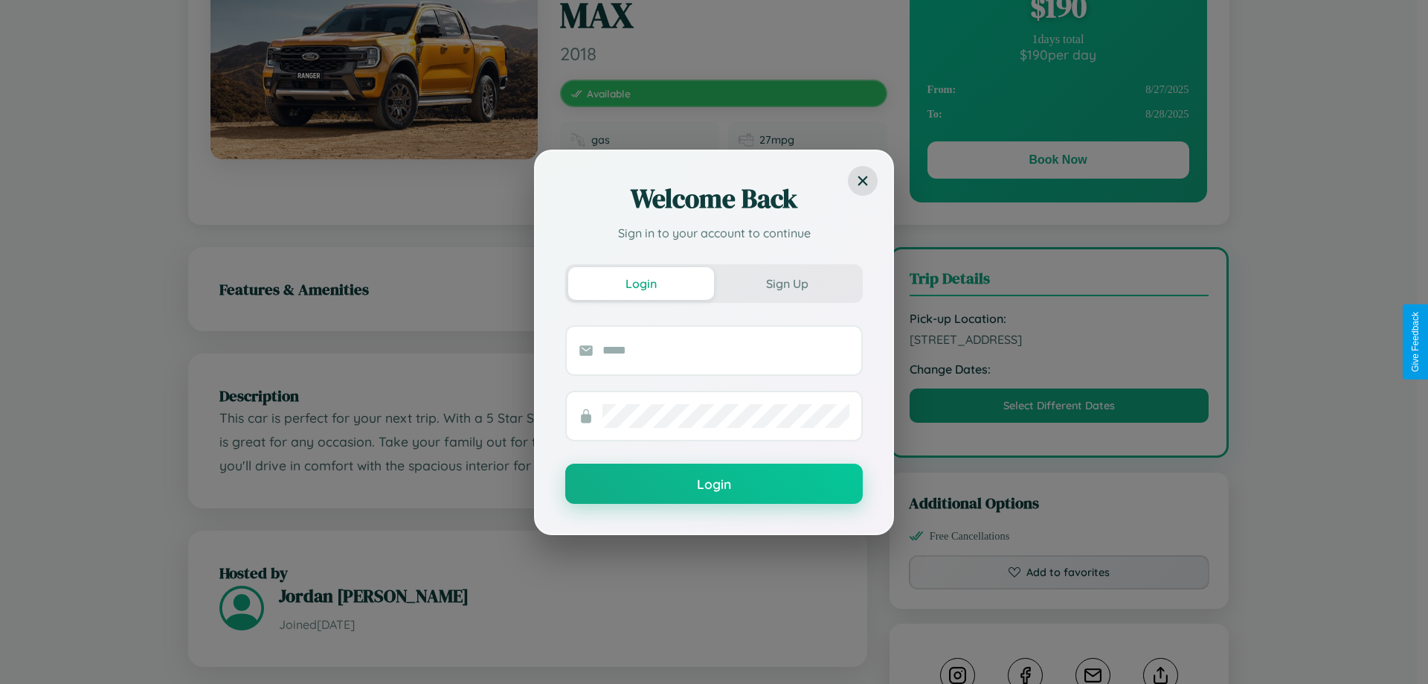
click at [1059, 341] on div "Welcome Back Sign in to your account to continue Login Sign Up Login" at bounding box center [714, 342] width 1428 height 684
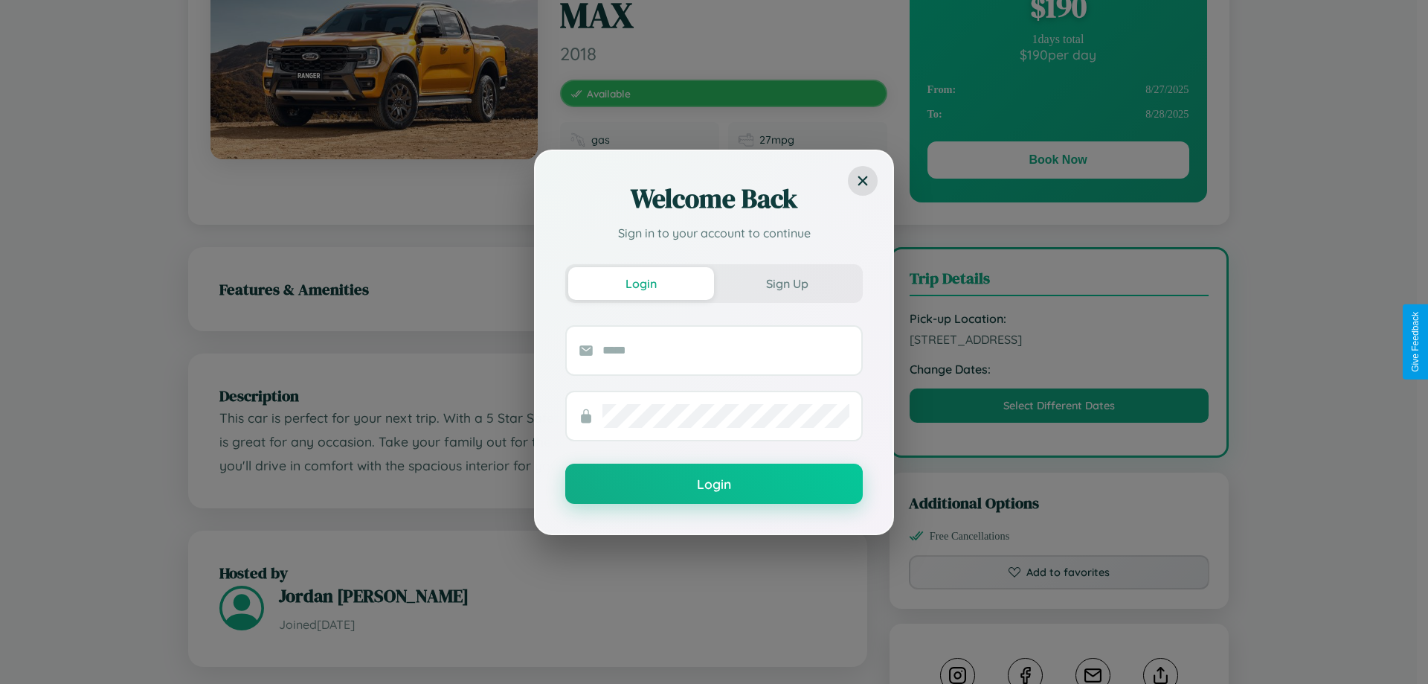
click at [1059, 341] on div "Welcome Back Sign in to your account to continue Login Sign Up Login" at bounding box center [714, 342] width 1428 height 684
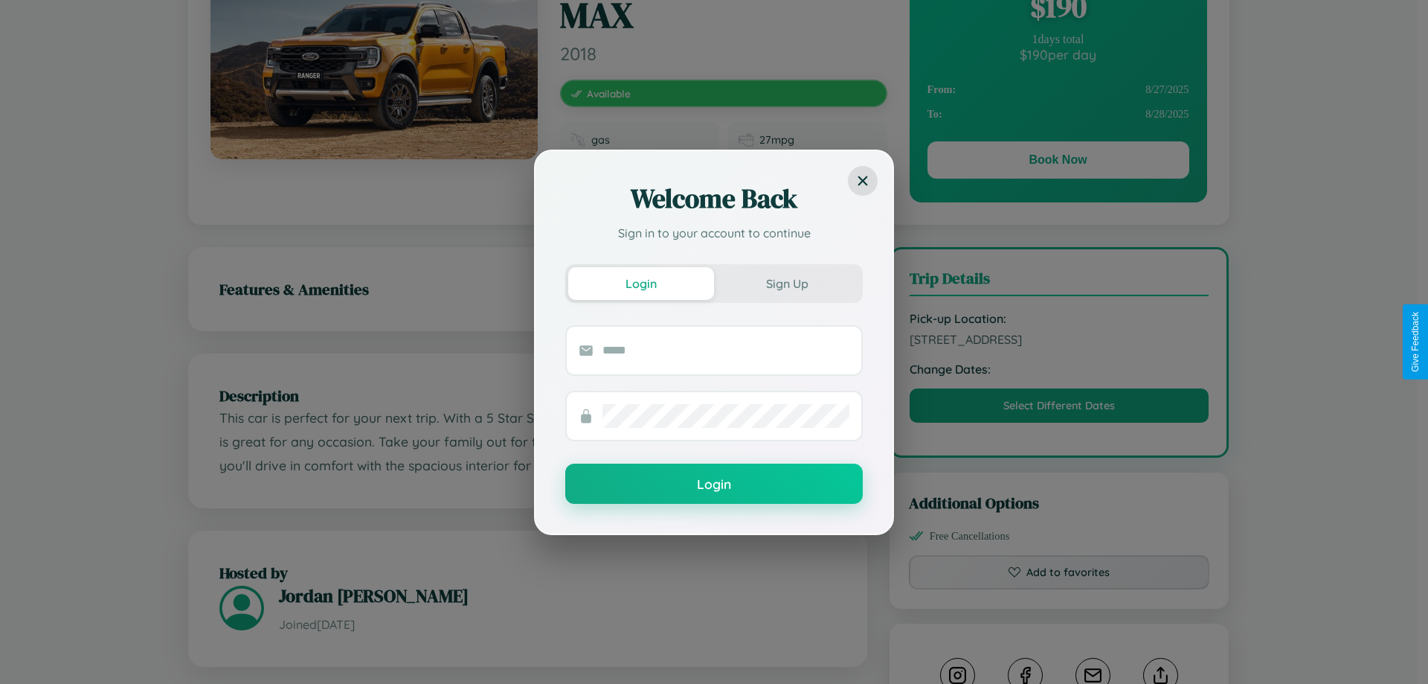
click at [1059, 341] on div "Welcome Back Sign in to your account to continue Login Sign Up Login" at bounding box center [714, 342] width 1428 height 684
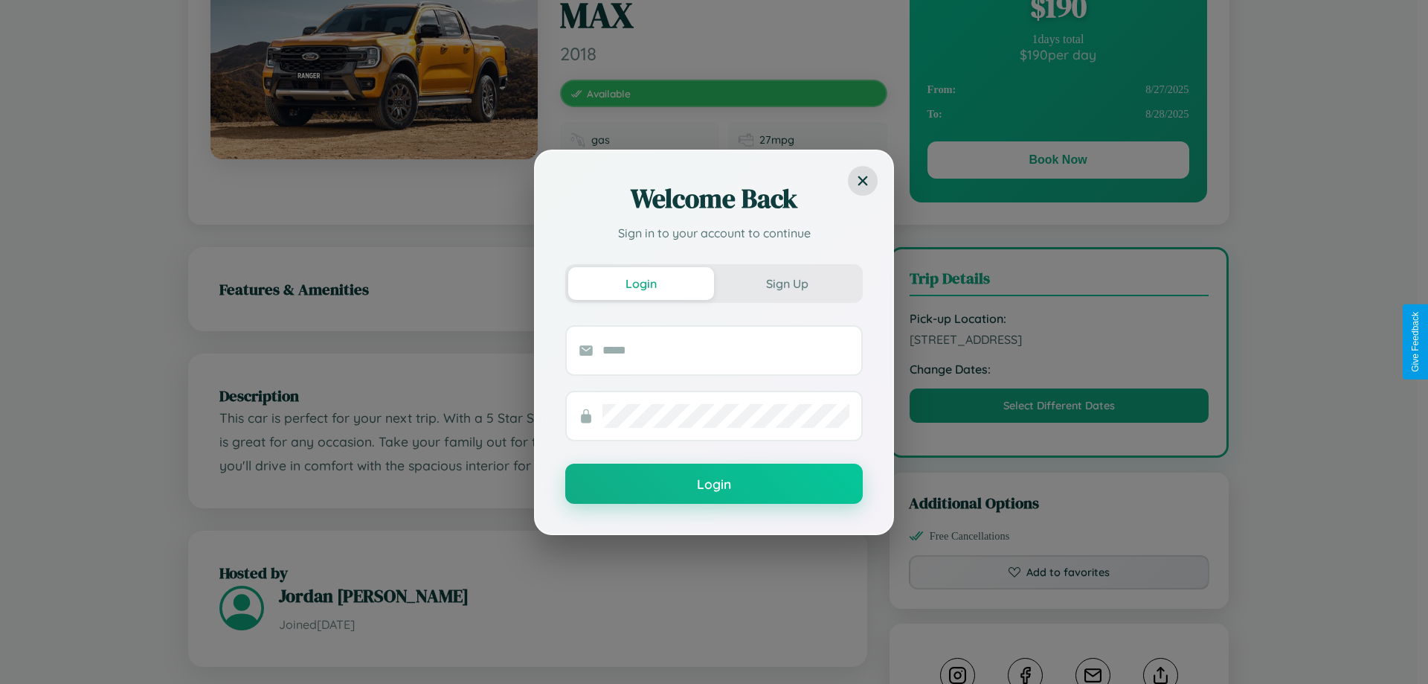
click at [1059, 341] on div "Welcome Back Sign in to your account to continue Login Sign Up Login" at bounding box center [714, 342] width 1428 height 684
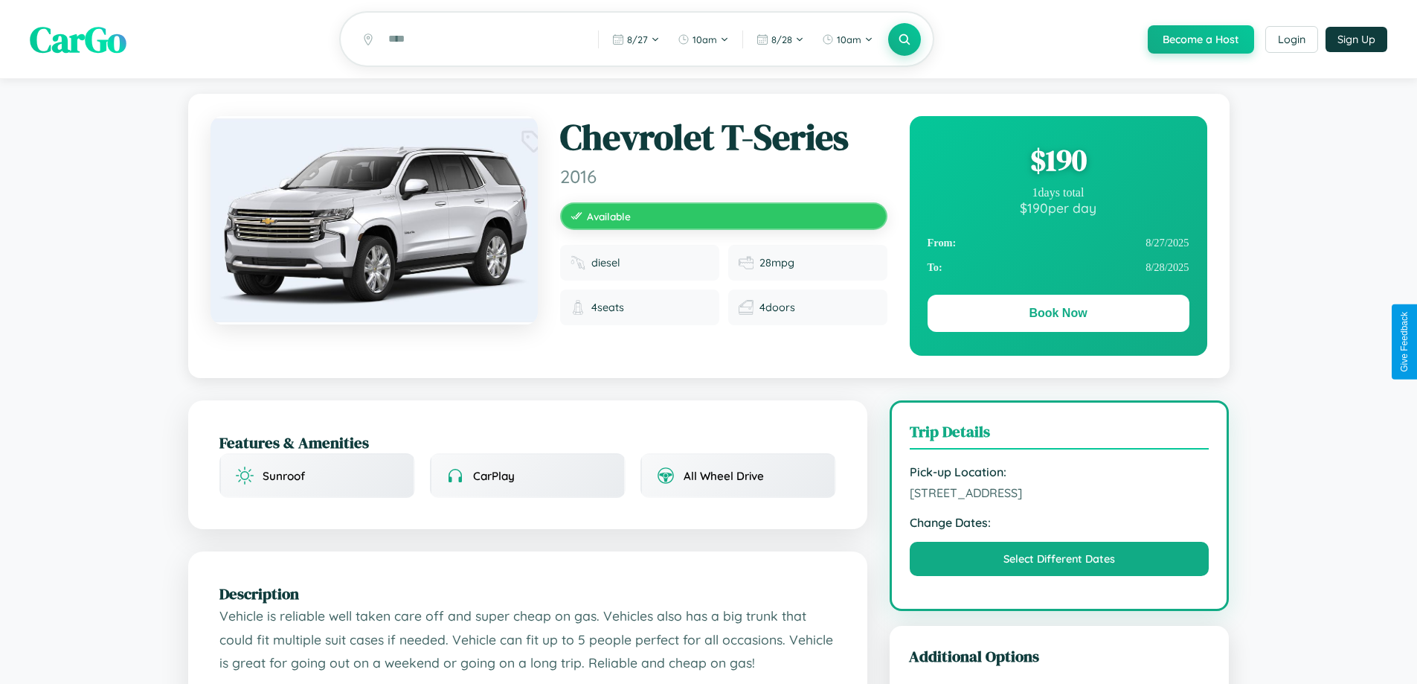
click at [1058, 162] on div "$ 190" at bounding box center [1059, 160] width 262 height 40
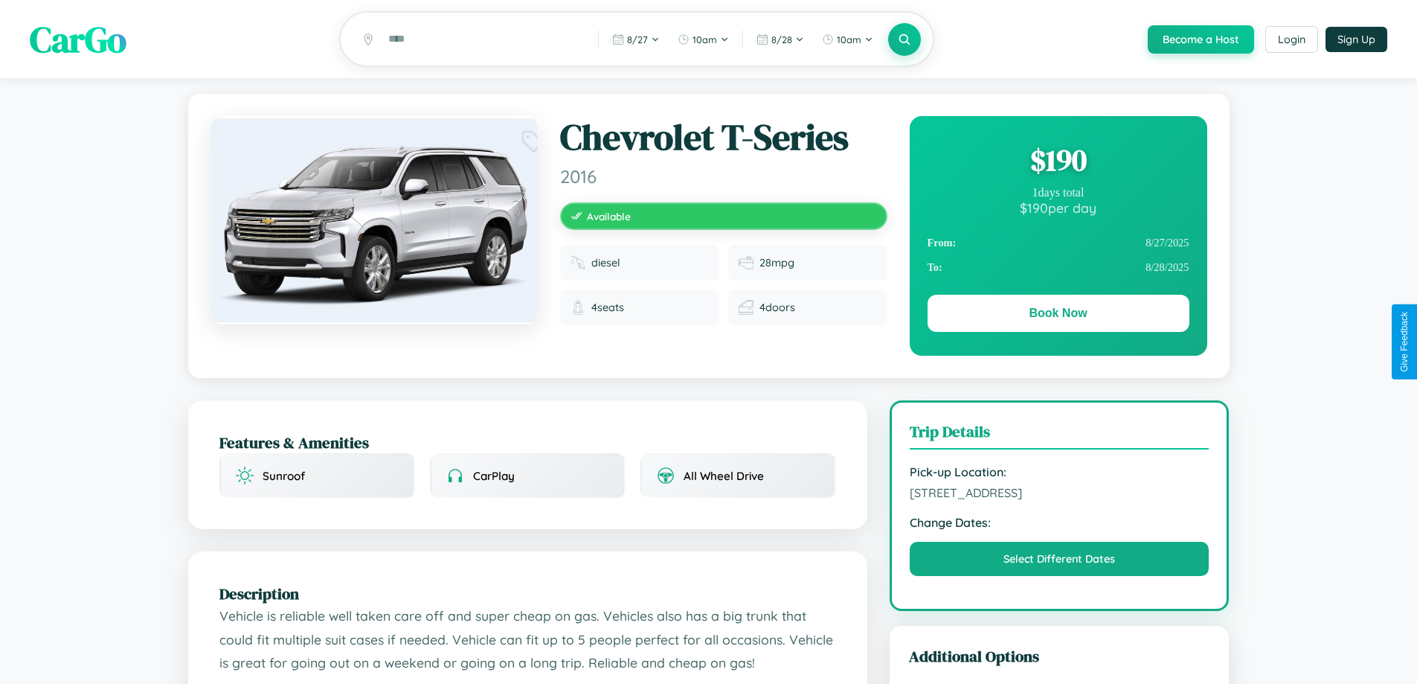
click at [1058, 162] on div "$ 190" at bounding box center [1059, 160] width 262 height 40
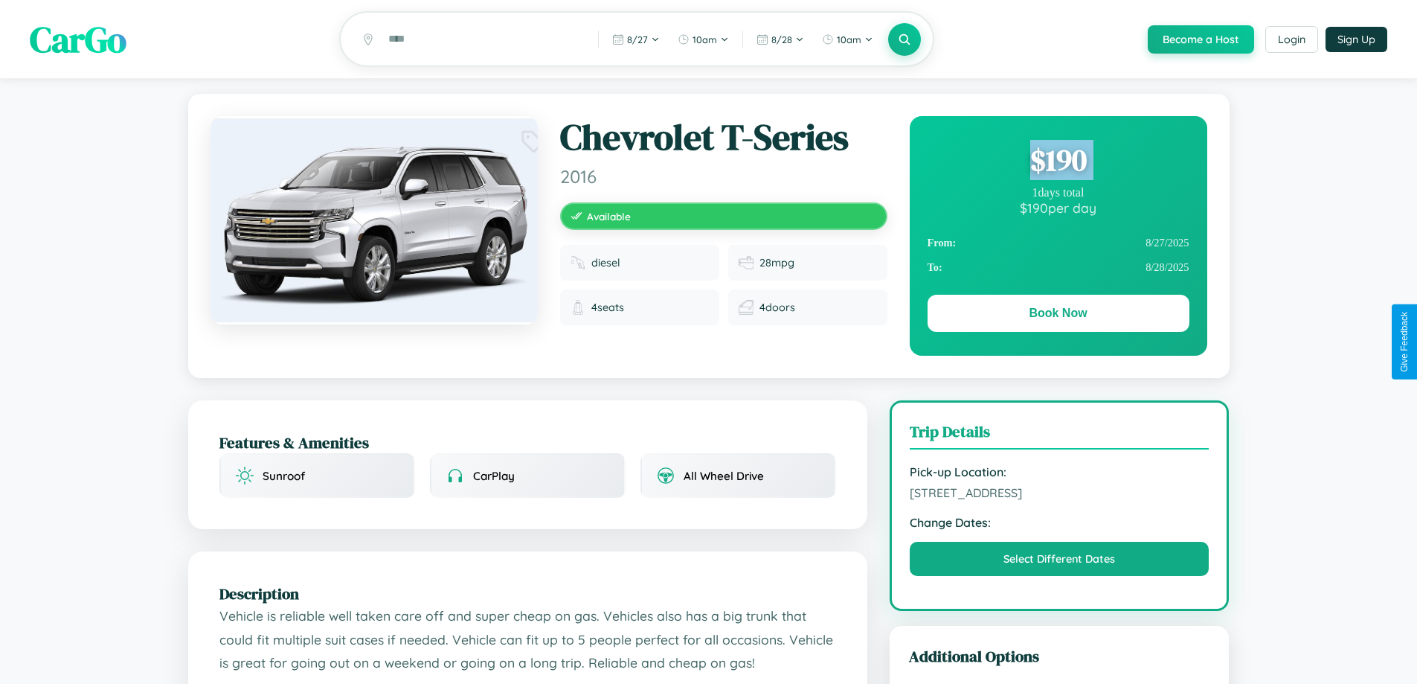
click at [1058, 162] on div "$ 190" at bounding box center [1059, 160] width 262 height 40
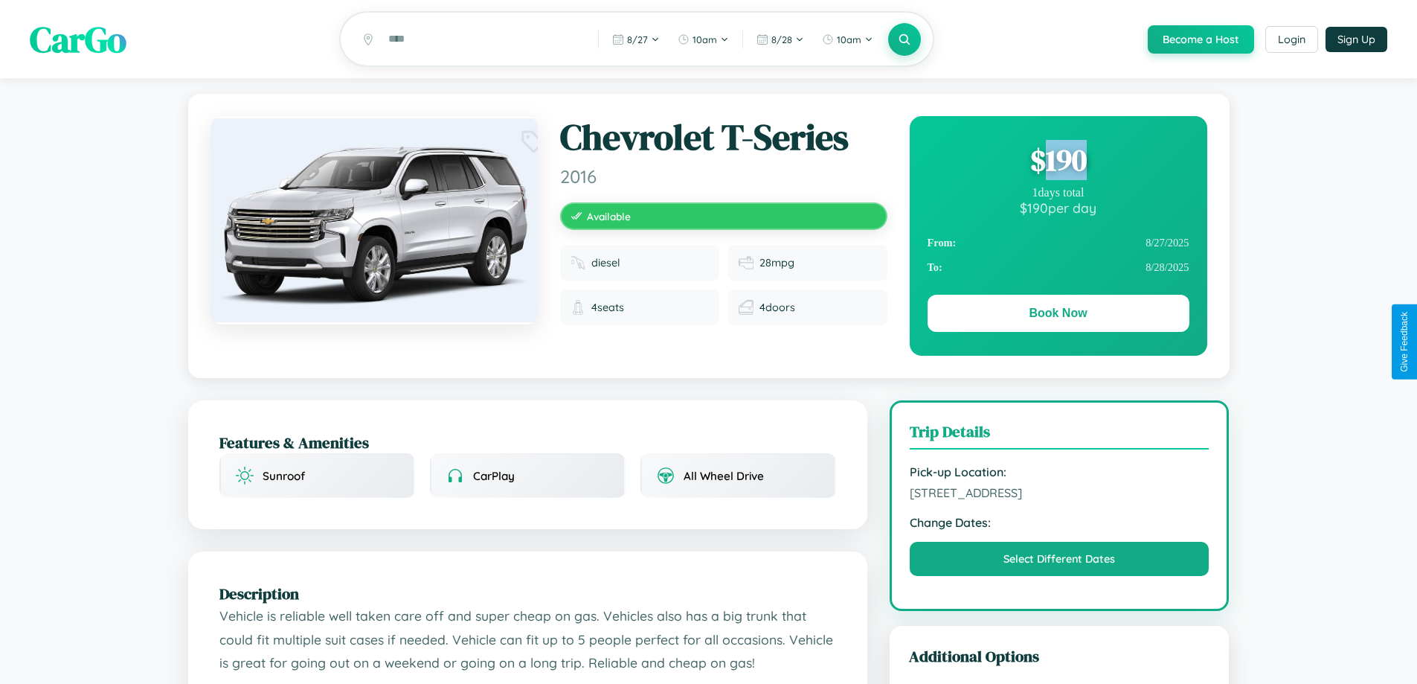
click at [1058, 162] on div "$ 190" at bounding box center [1059, 160] width 262 height 40
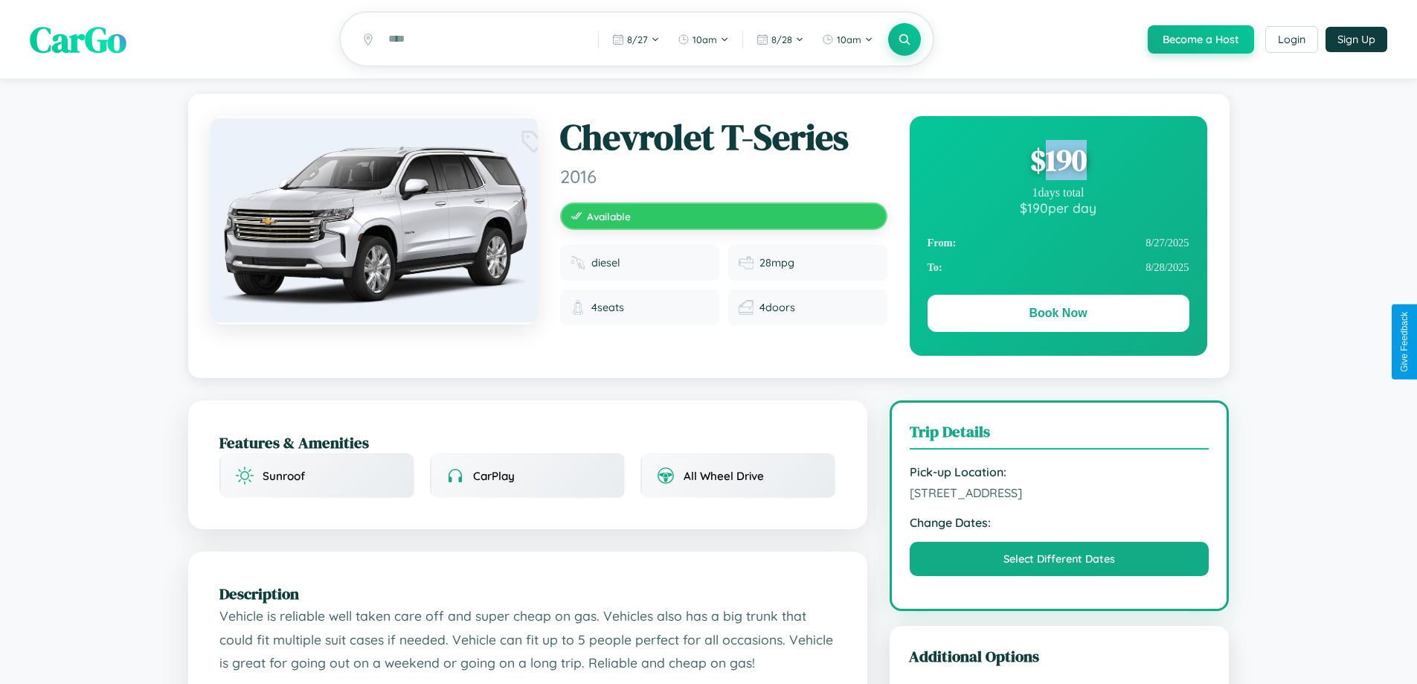
click at [1058, 162] on div "$ 190" at bounding box center [1059, 160] width 262 height 40
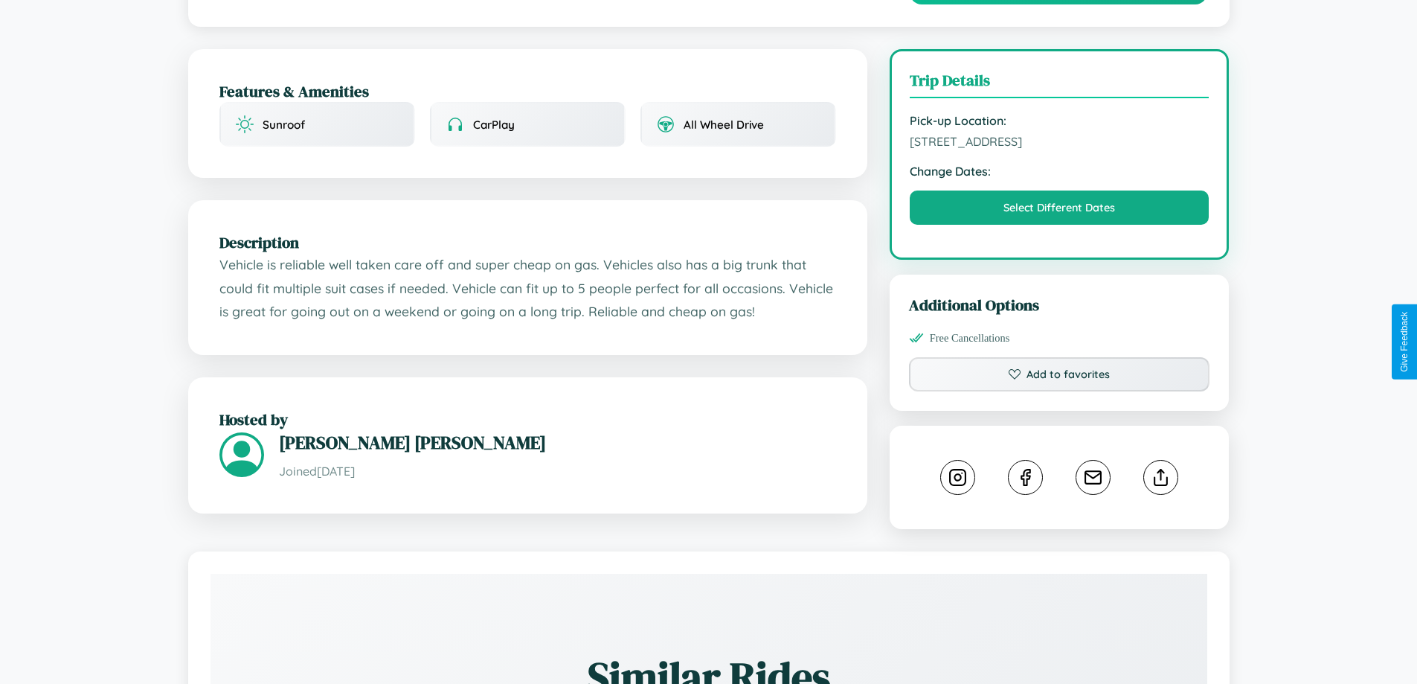
scroll to position [386, 0]
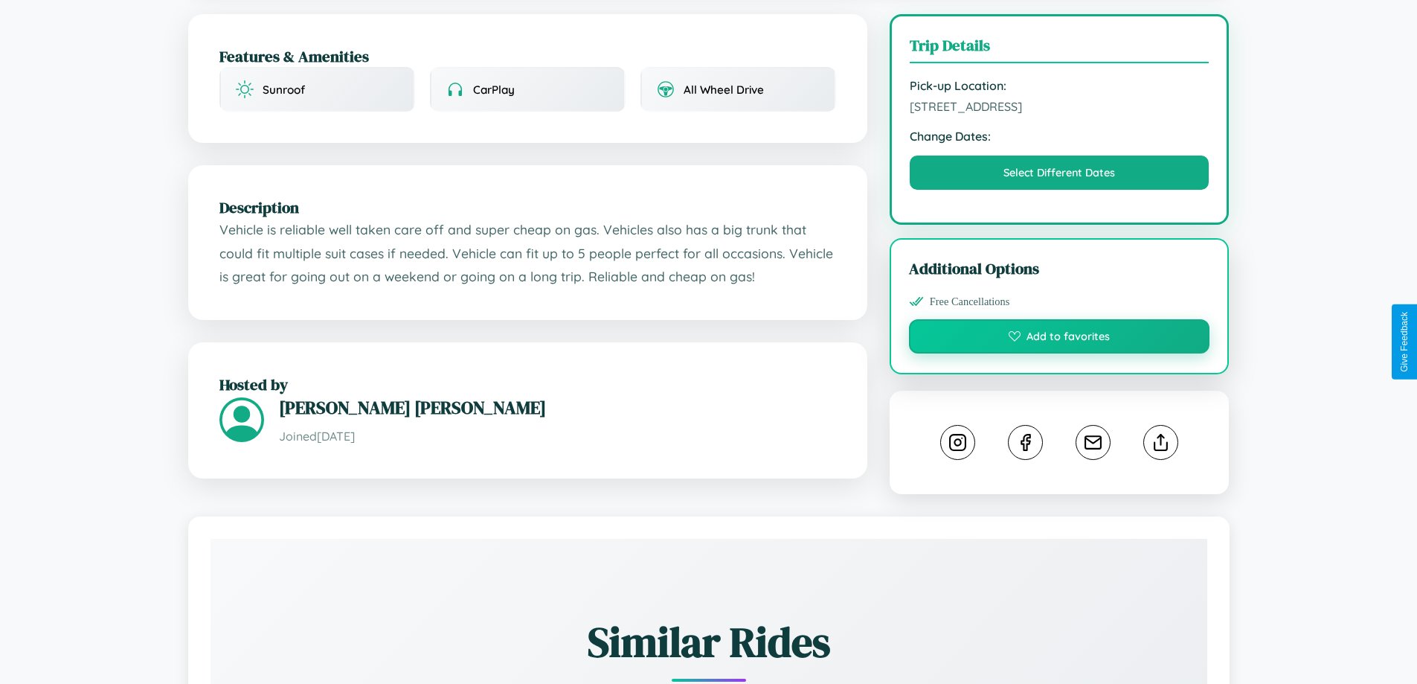
click at [1059, 341] on button "Add to favorites" at bounding box center [1059, 336] width 301 height 34
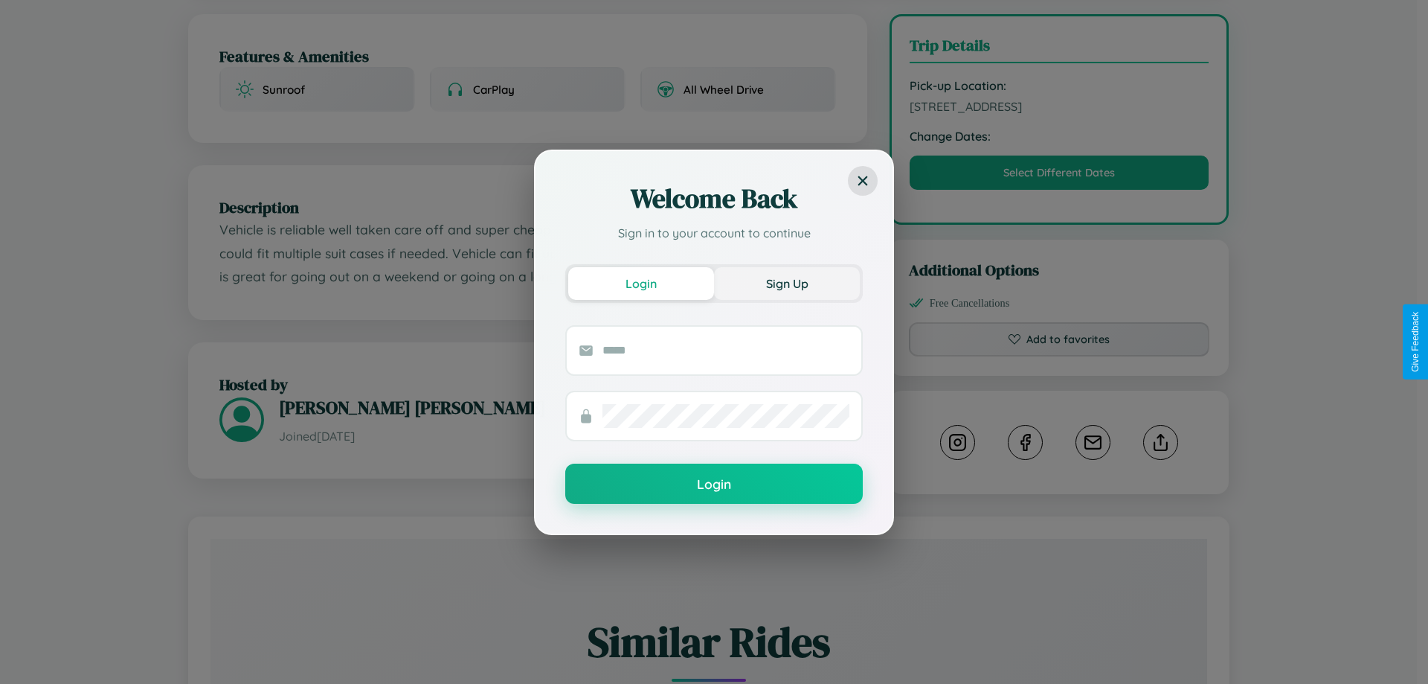
click at [787, 283] on button "Sign Up" at bounding box center [787, 283] width 146 height 33
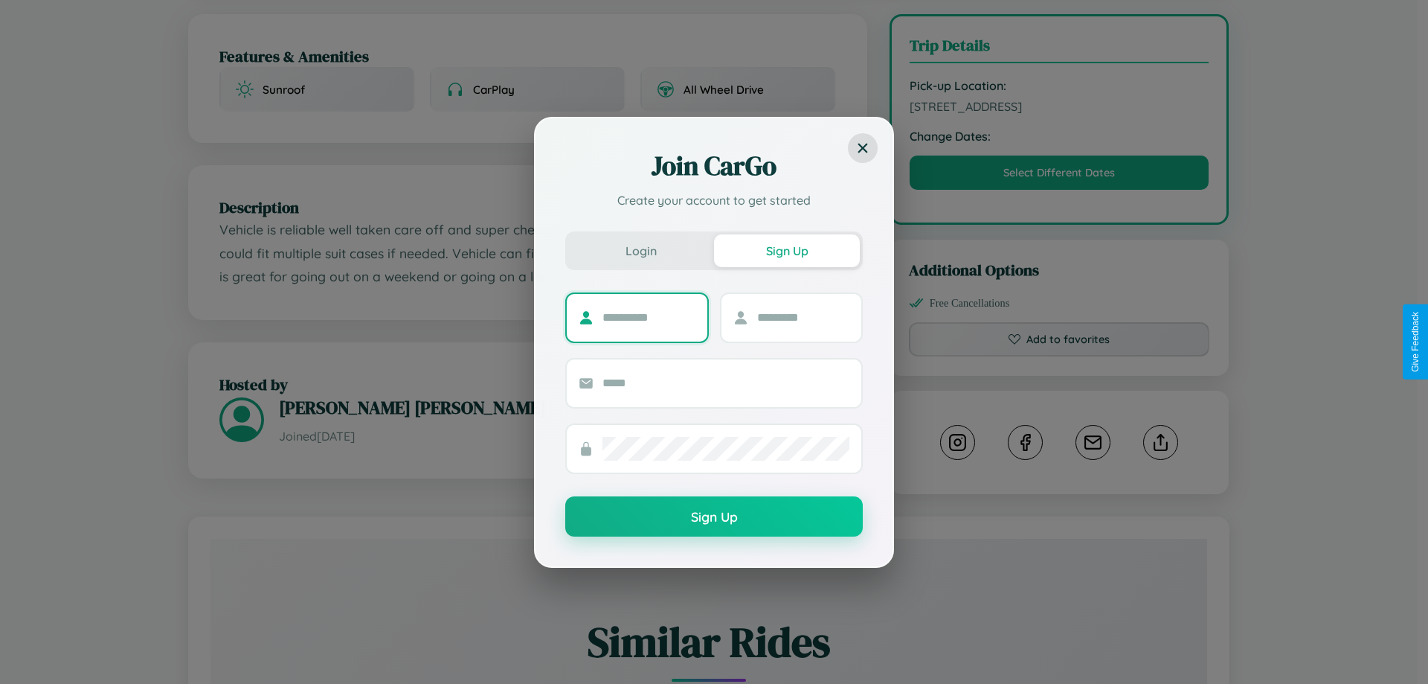
click at [649, 317] on input "text" at bounding box center [648, 318] width 93 height 24
type input "*******"
click at [803, 317] on input "text" at bounding box center [803, 318] width 93 height 24
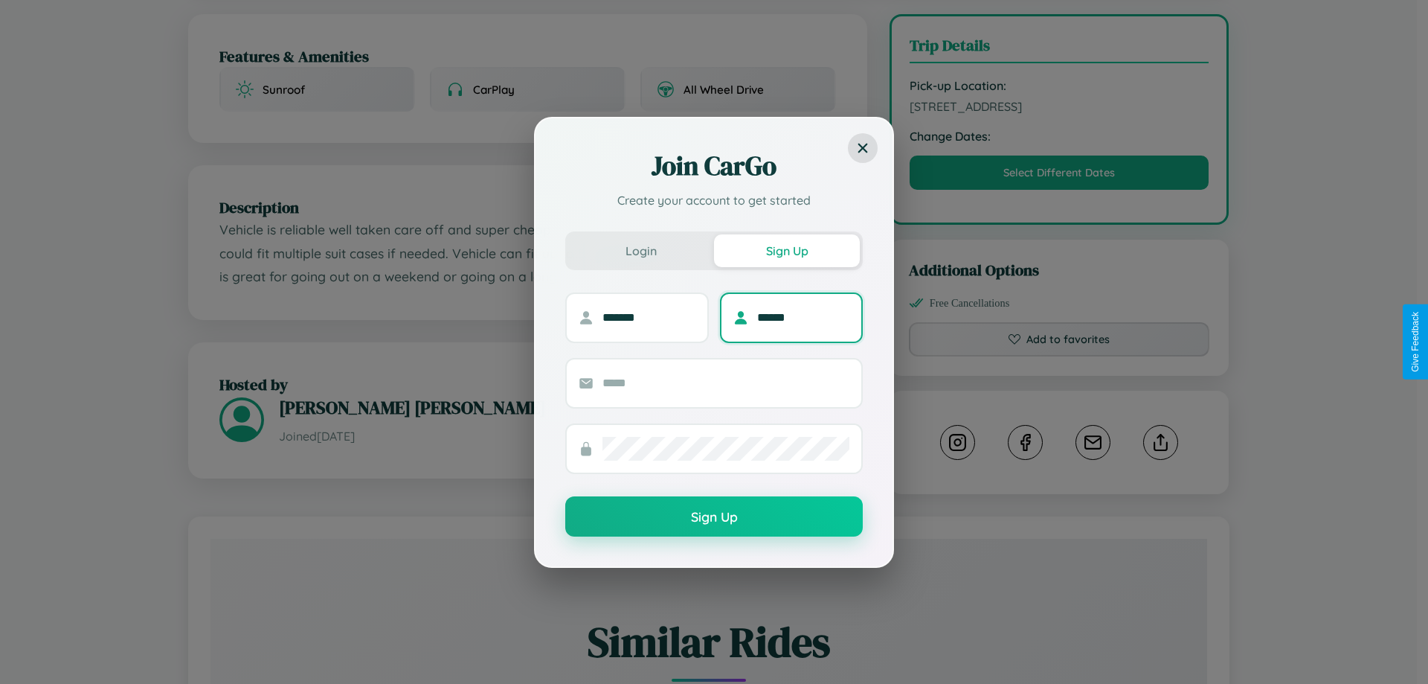
type input "******"
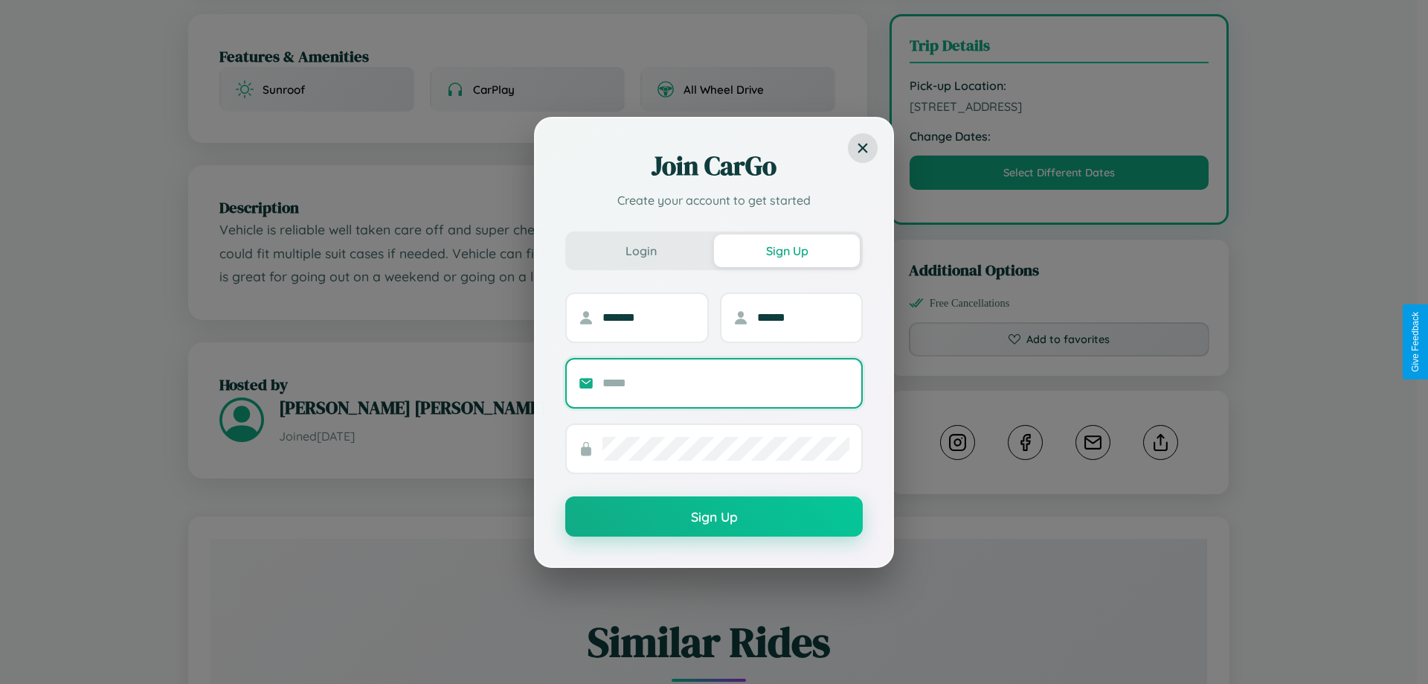
click at [726, 382] on input "text" at bounding box center [725, 383] width 247 height 24
type input "**********"
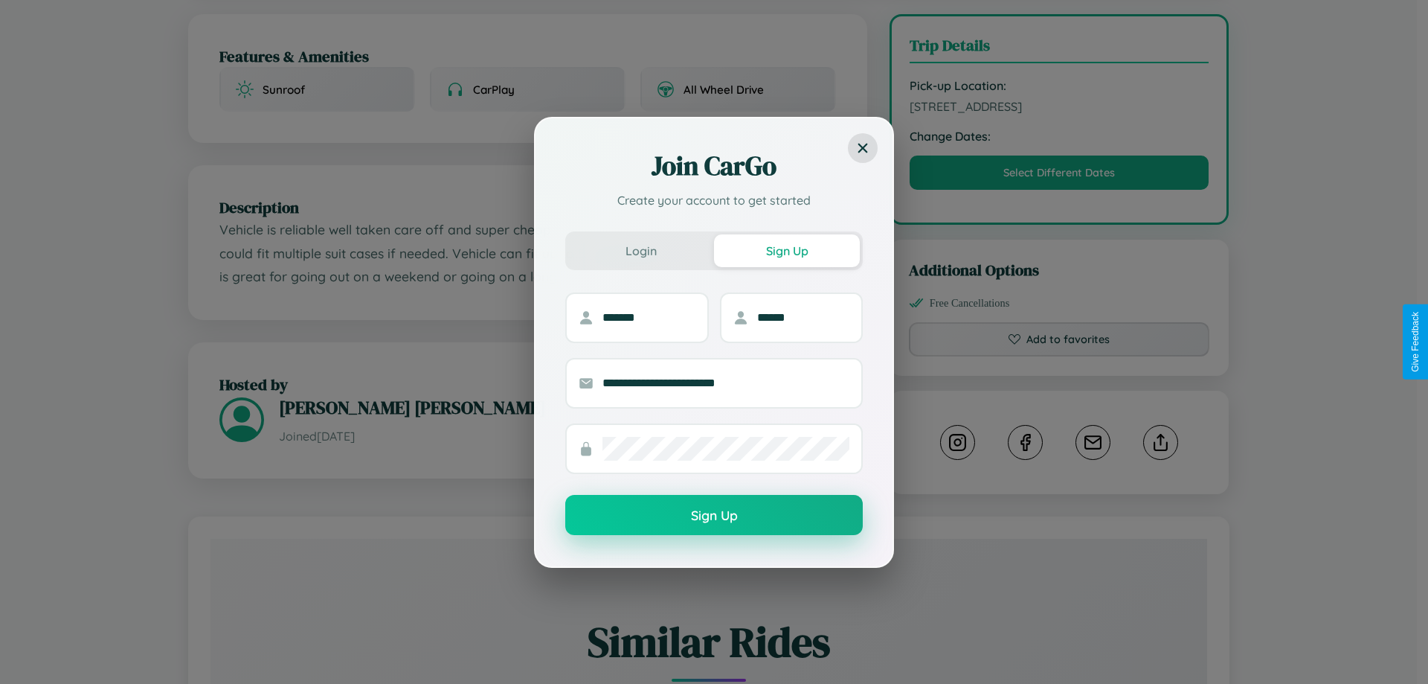
click at [714, 515] on button "Sign Up" at bounding box center [714, 515] width 298 height 40
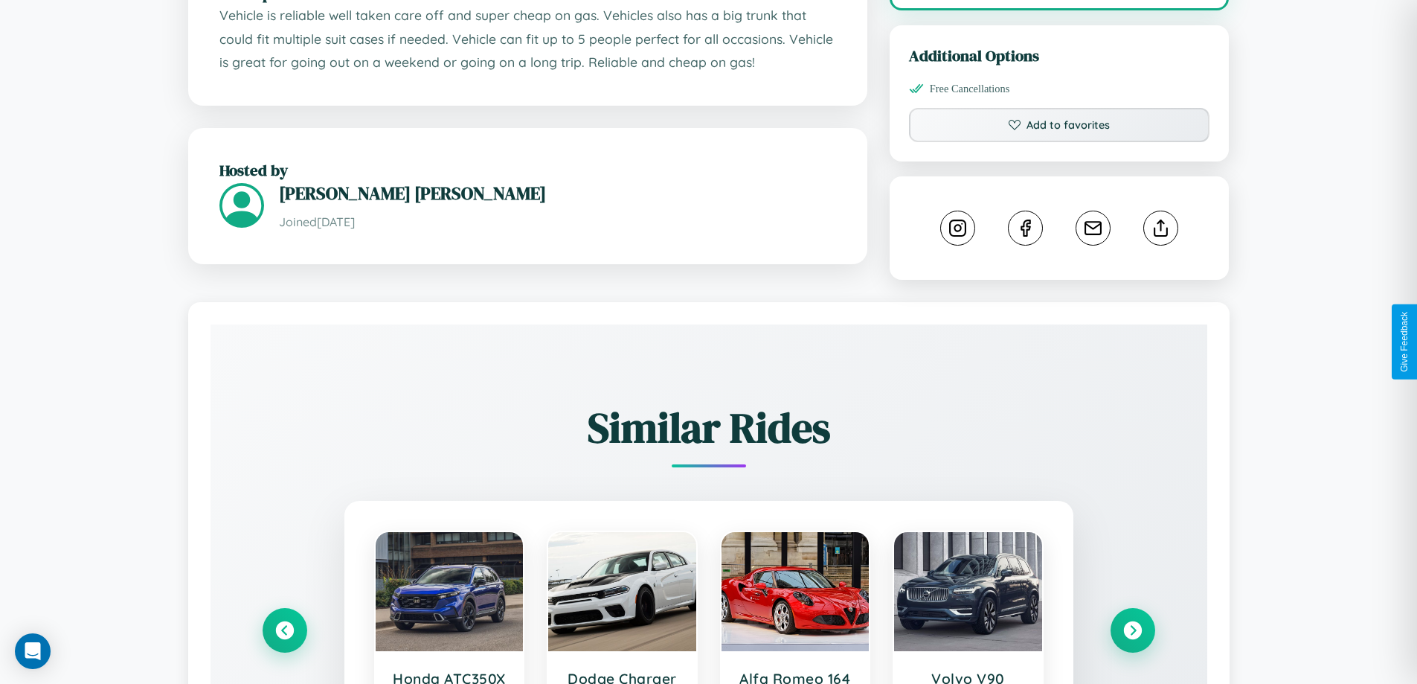
scroll to position [810, 0]
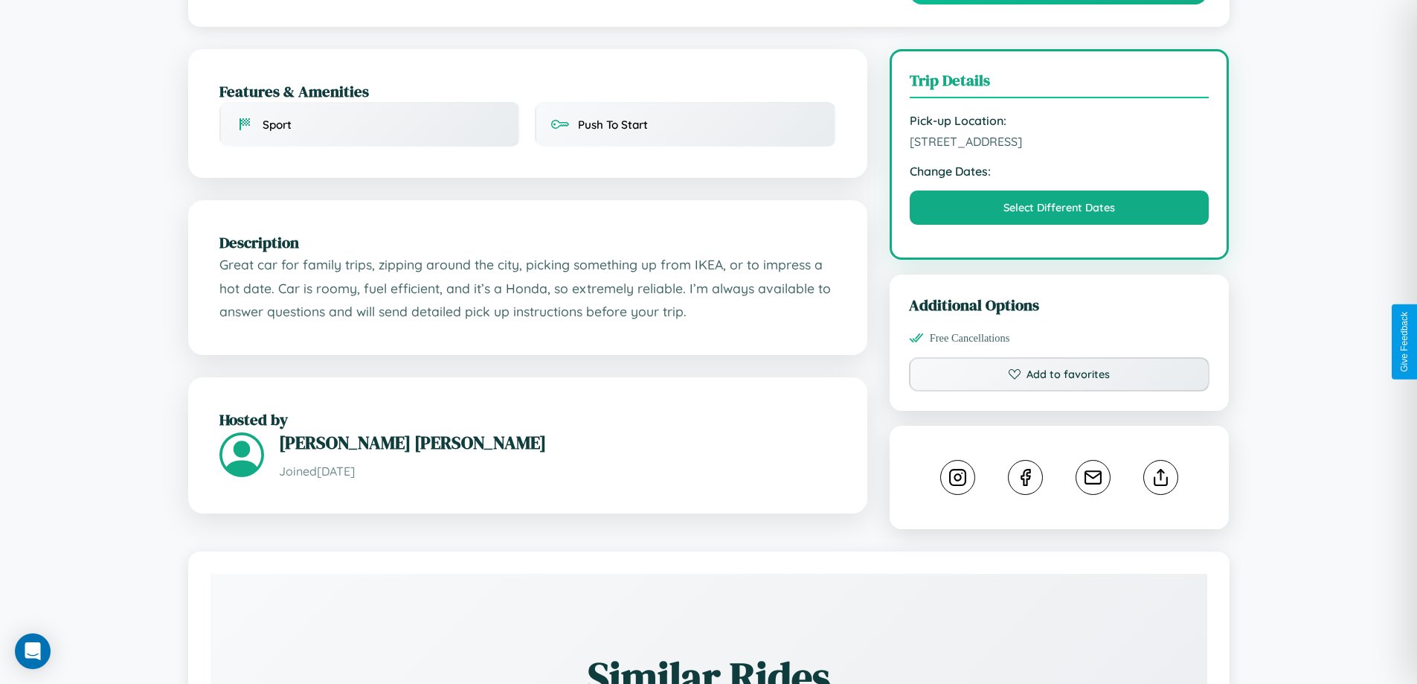
scroll to position [386, 0]
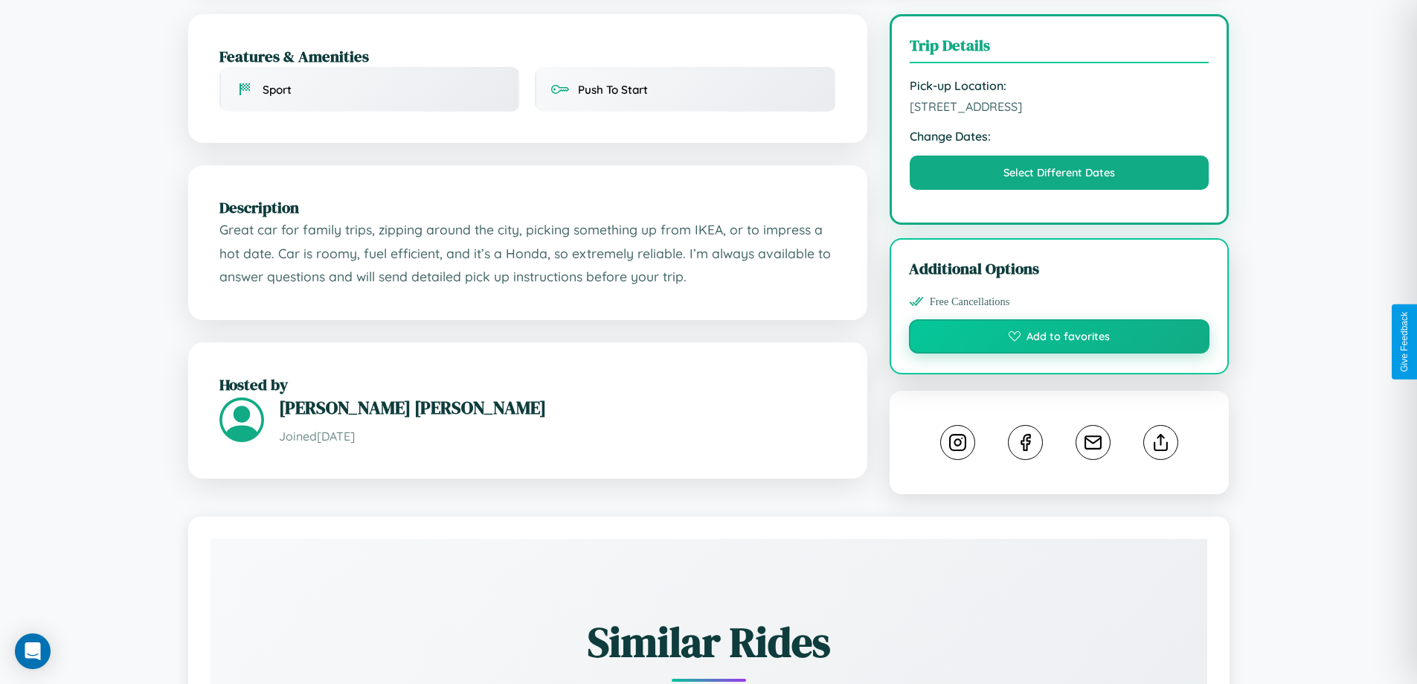
click at [1059, 338] on button "Add to favorites" at bounding box center [1059, 336] width 301 height 34
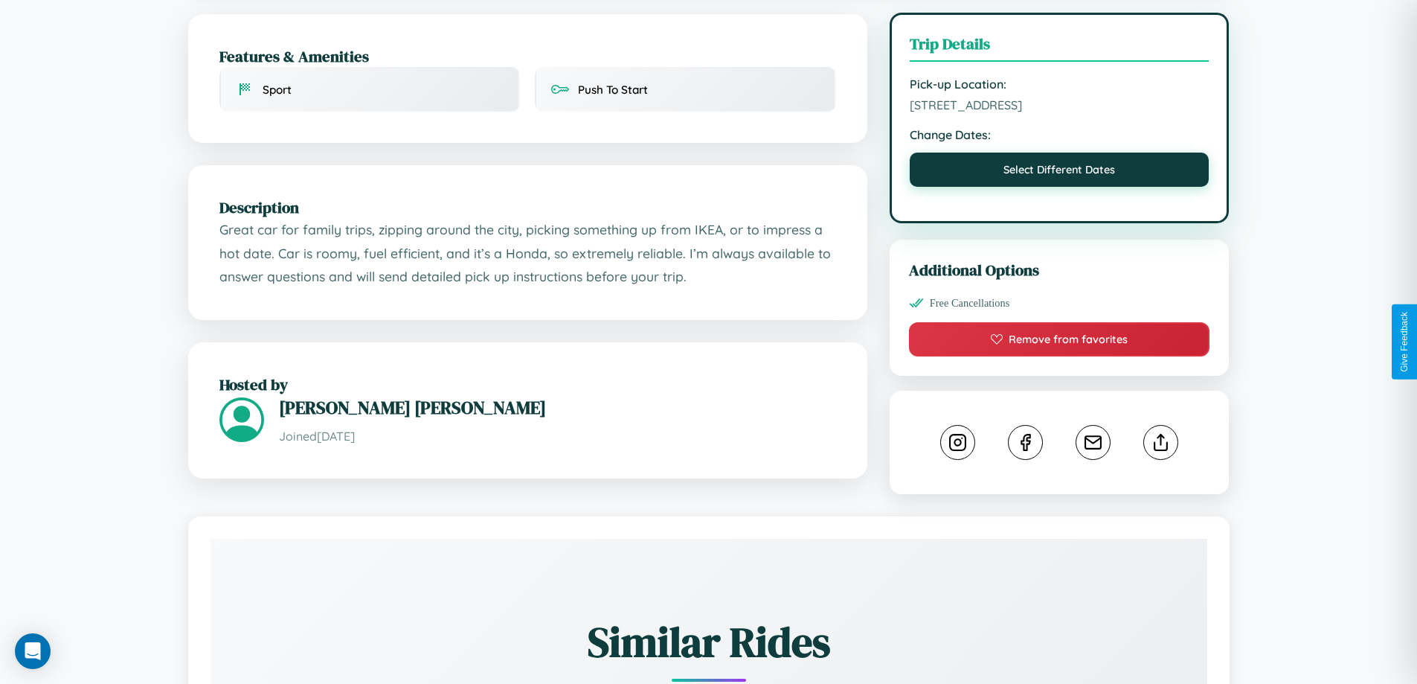
click at [1059, 173] on button "Select Different Dates" at bounding box center [1060, 169] width 300 height 34
select select "*"
select select "****"
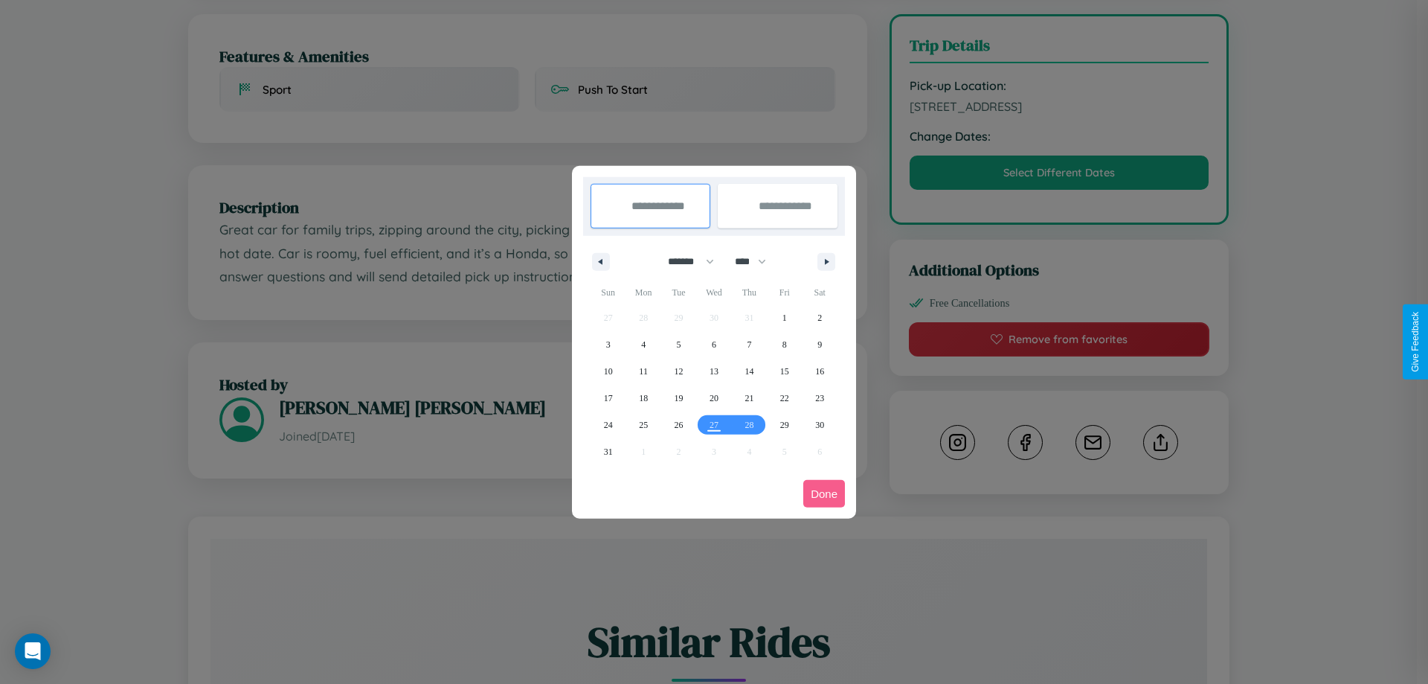
drag, startPoint x: 684, startPoint y: 261, endPoint x: 714, endPoint y: 298, distance: 47.6
click at [684, 261] on select "******* ******** ***** ***** *** **** **** ****** ********* ******* ******** **…" at bounding box center [688, 261] width 63 height 25
select select "*"
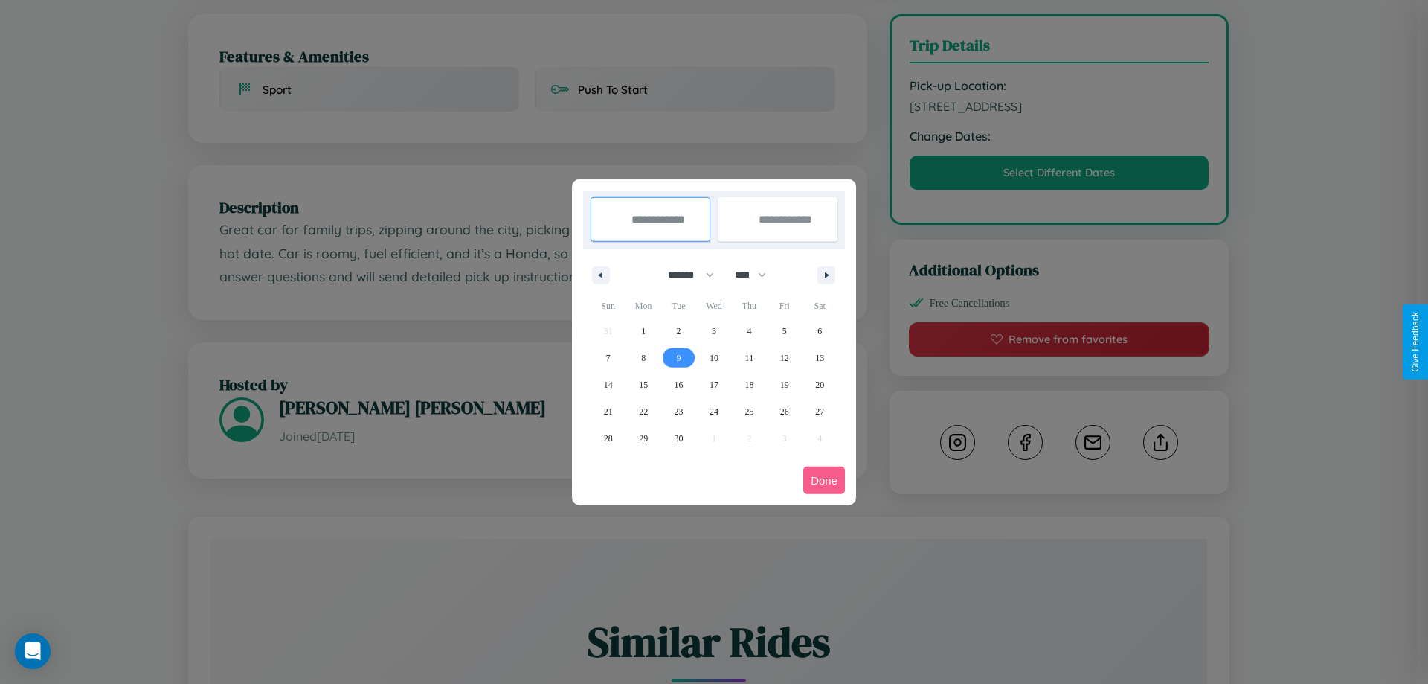
click at [678, 357] on span "9" at bounding box center [679, 357] width 4 height 27
type input "**********"
click at [713, 384] on span "17" at bounding box center [714, 384] width 9 height 27
type input "**********"
click at [824, 480] on button "Done" at bounding box center [824, 480] width 42 height 28
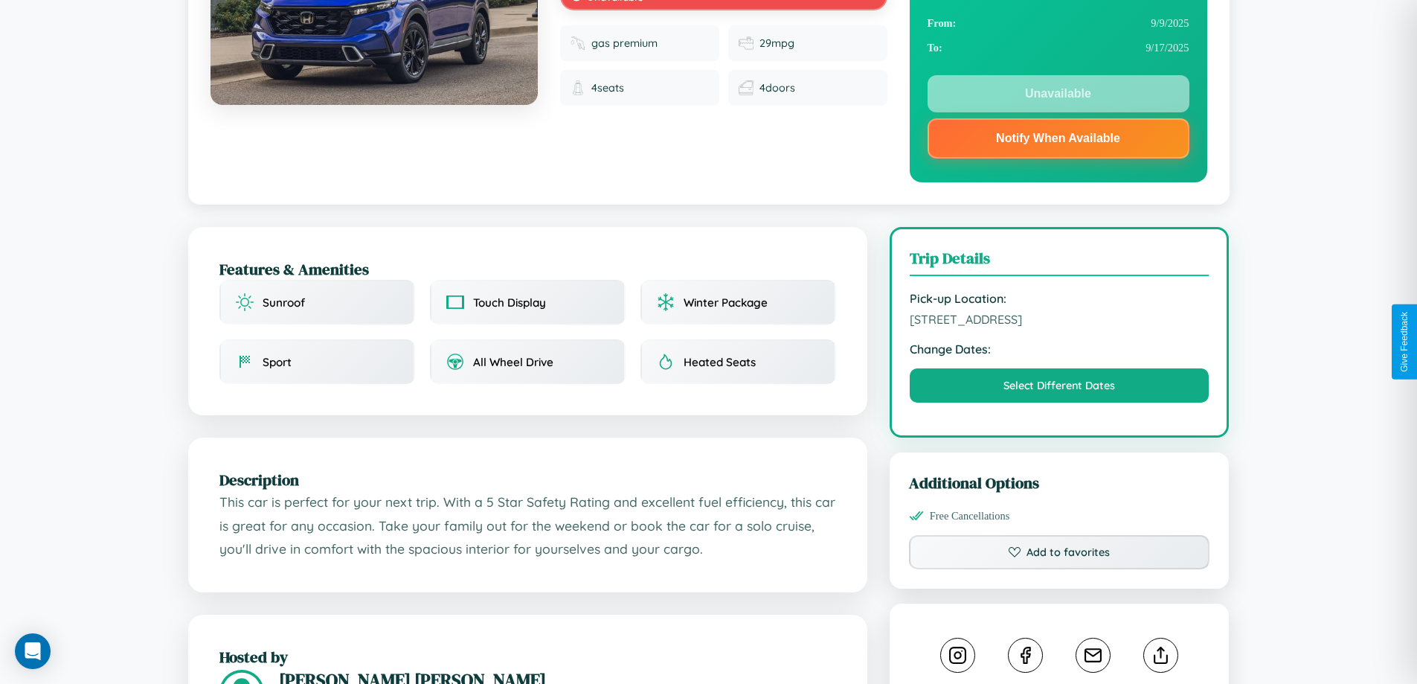
scroll to position [535, 0]
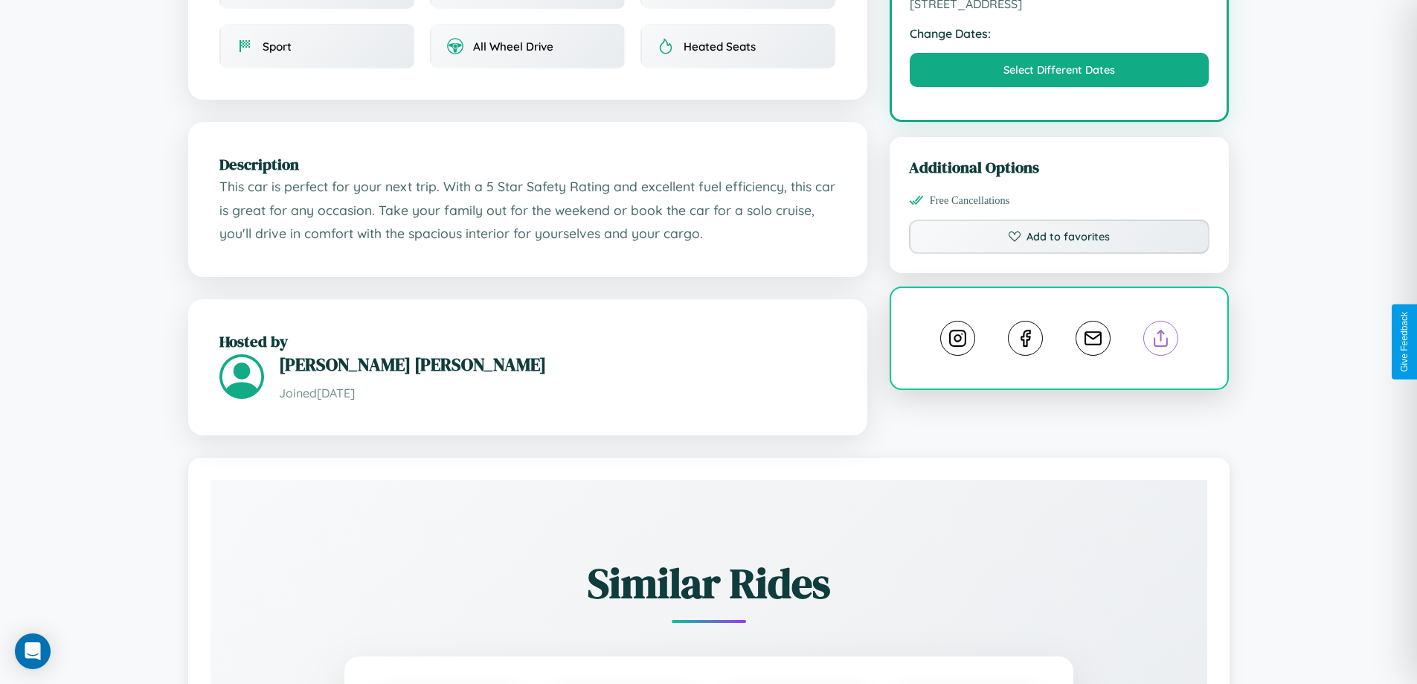
click at [1161, 341] on line at bounding box center [1161, 335] width 0 height 10
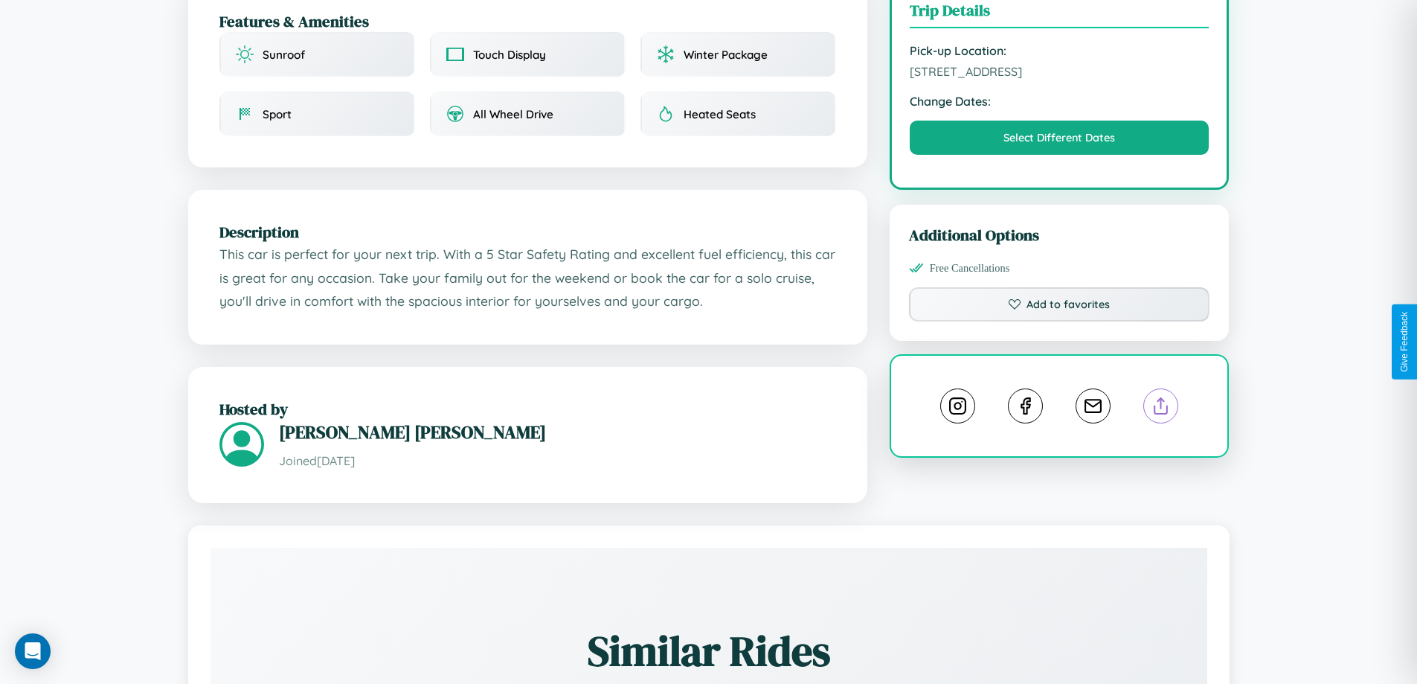
scroll to position [432, 0]
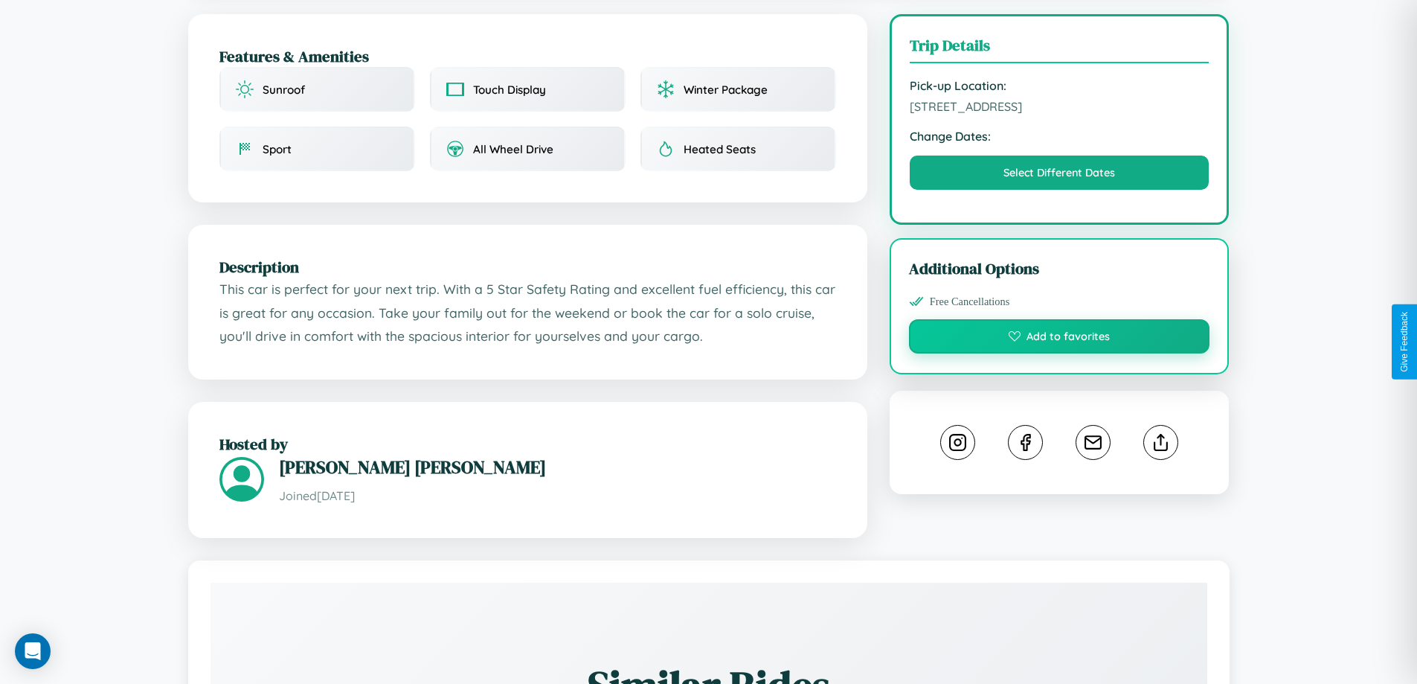
click at [1059, 338] on button "Add to favorites" at bounding box center [1059, 336] width 301 height 34
